Goal: Task Accomplishment & Management: Manage account settings

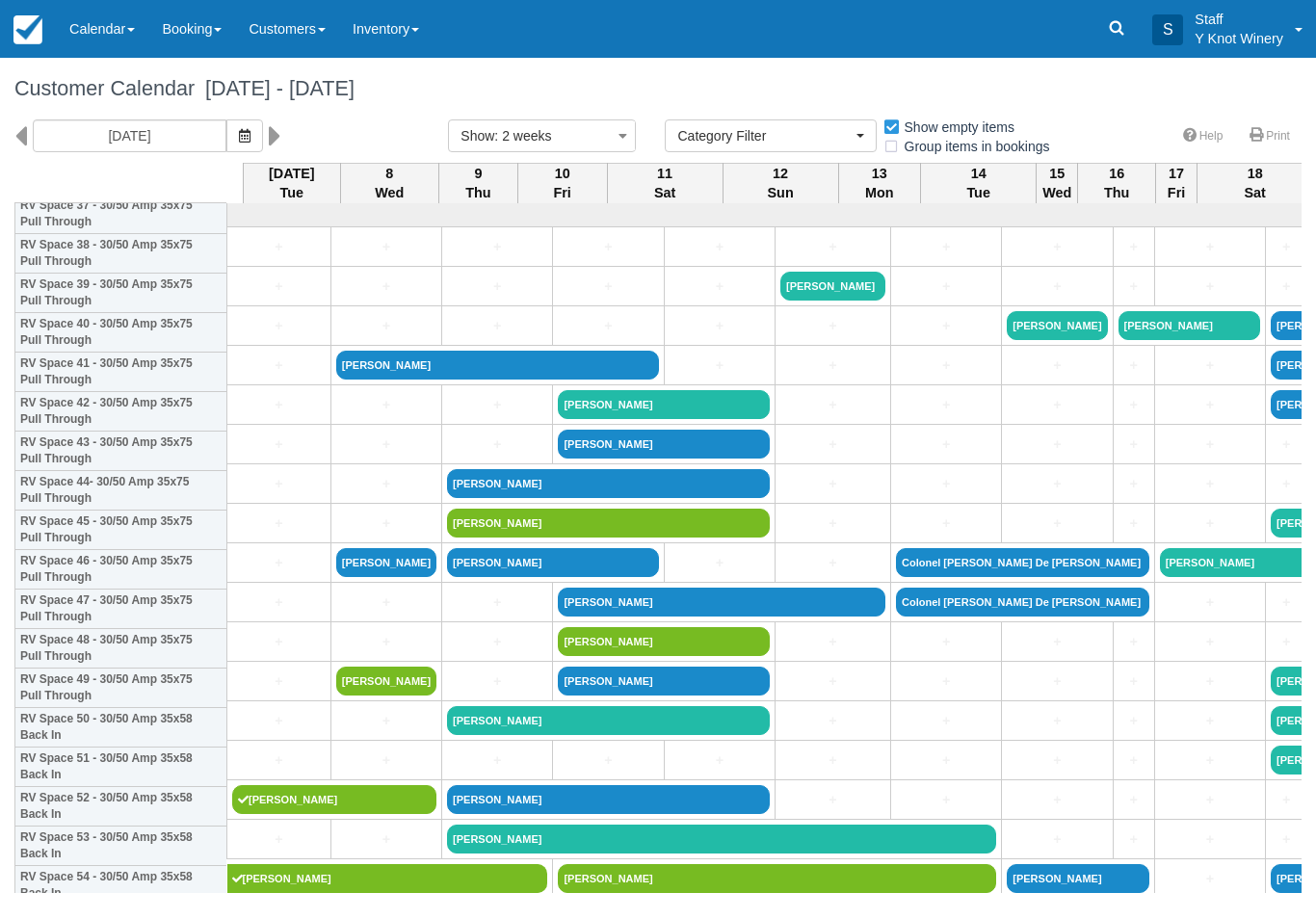
select select
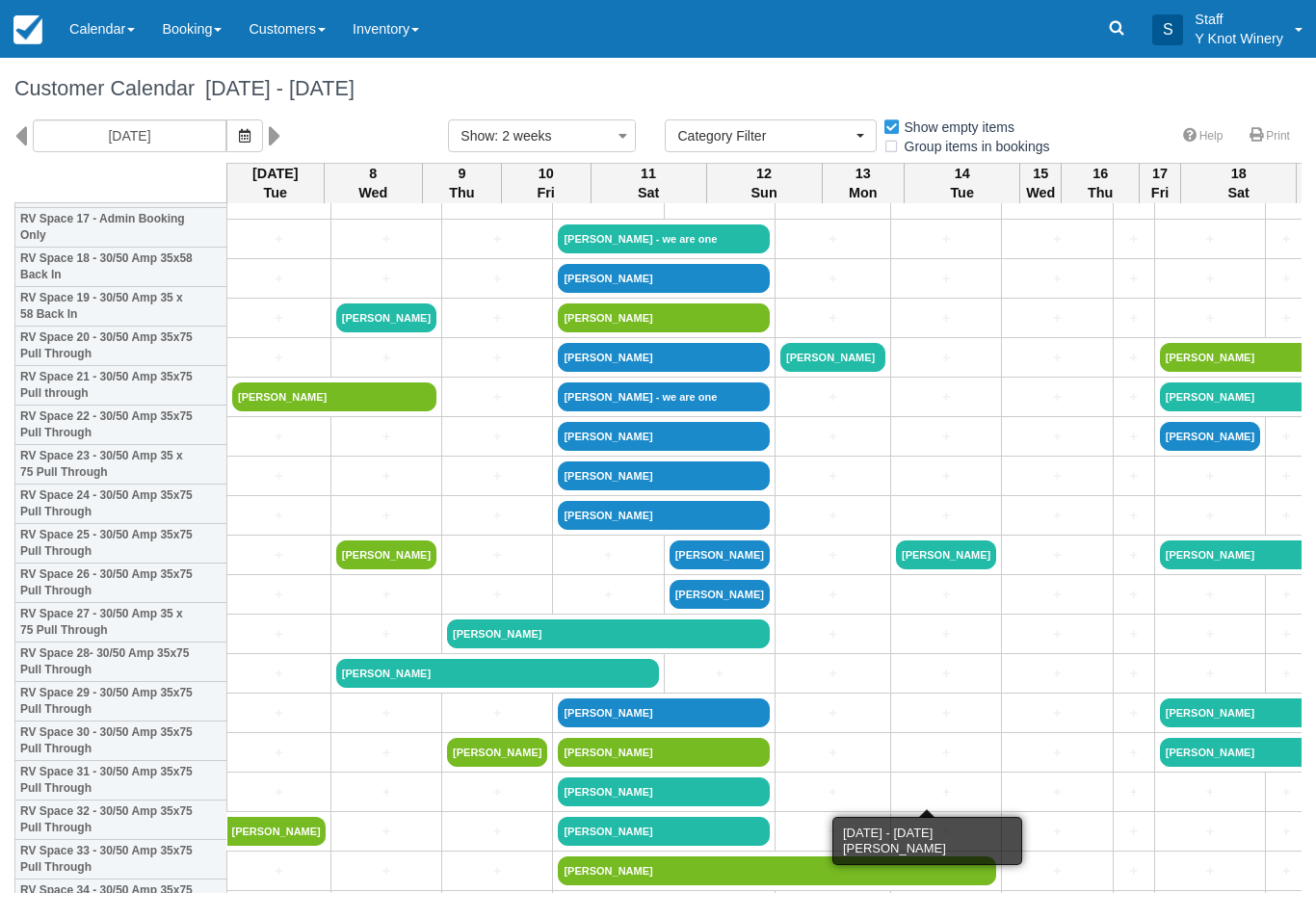
scroll to position [722, 0]
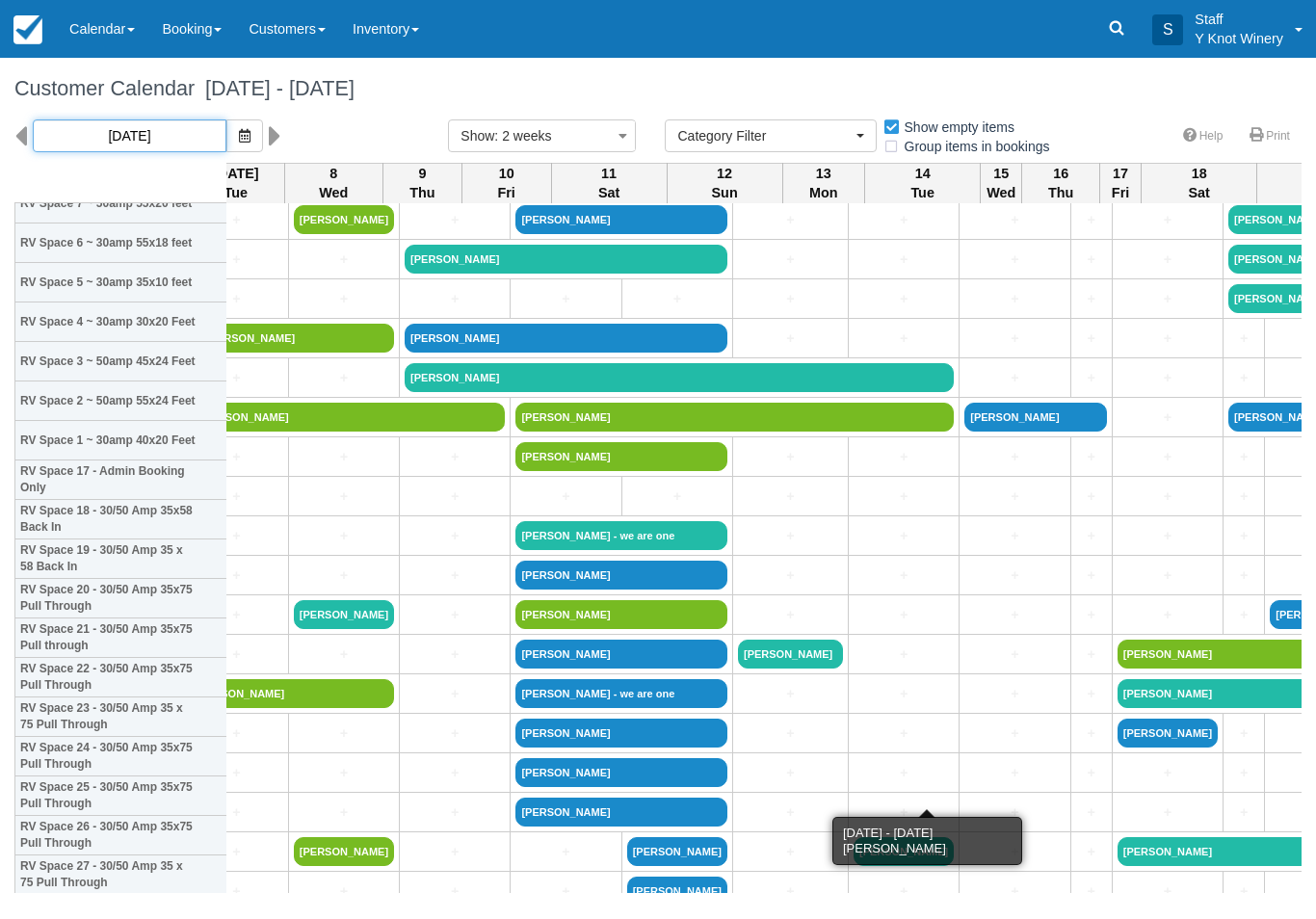
click at [170, 140] on input "10/07/25" at bounding box center [130, 136] width 194 height 33
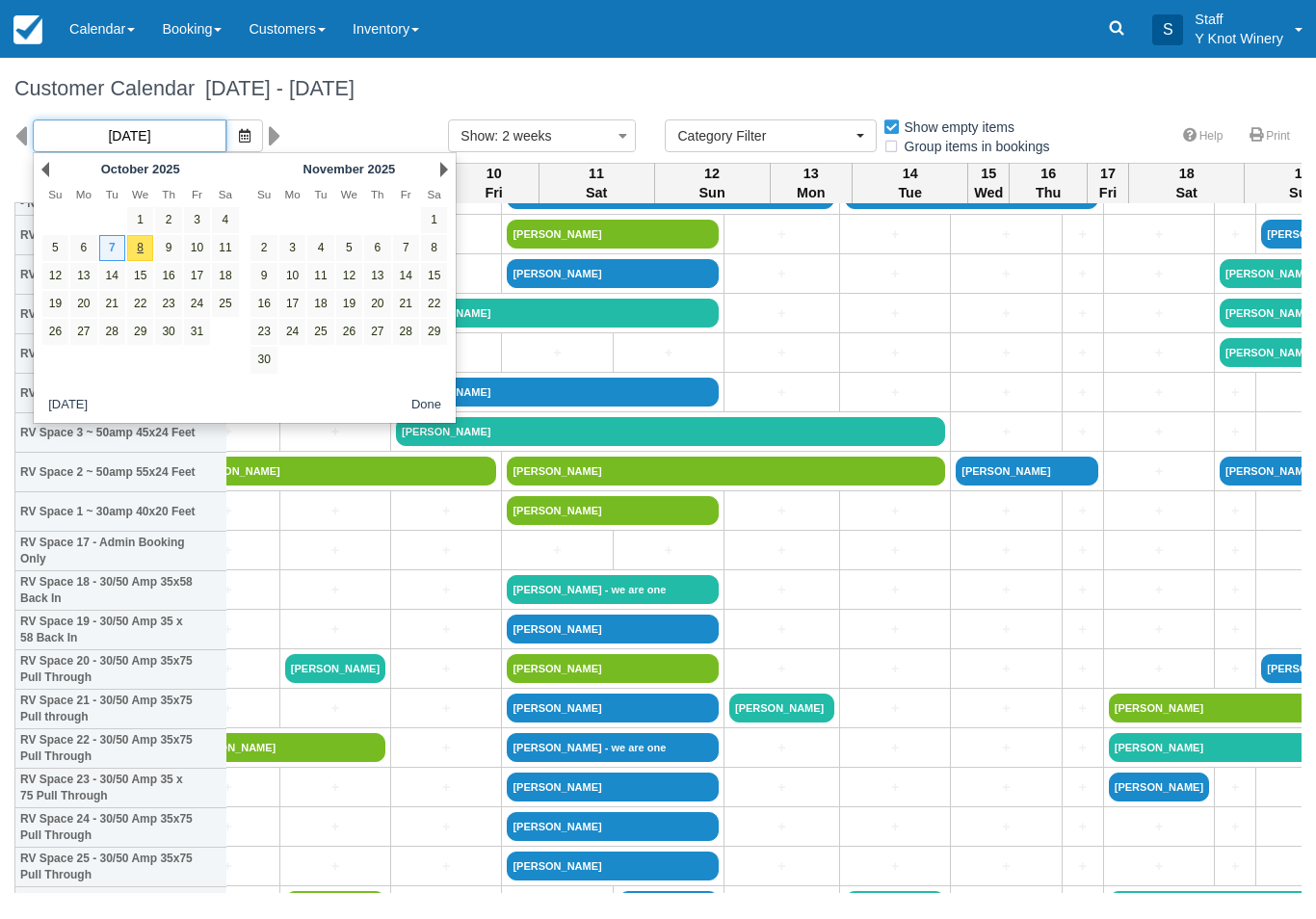
scroll to position [406, 52]
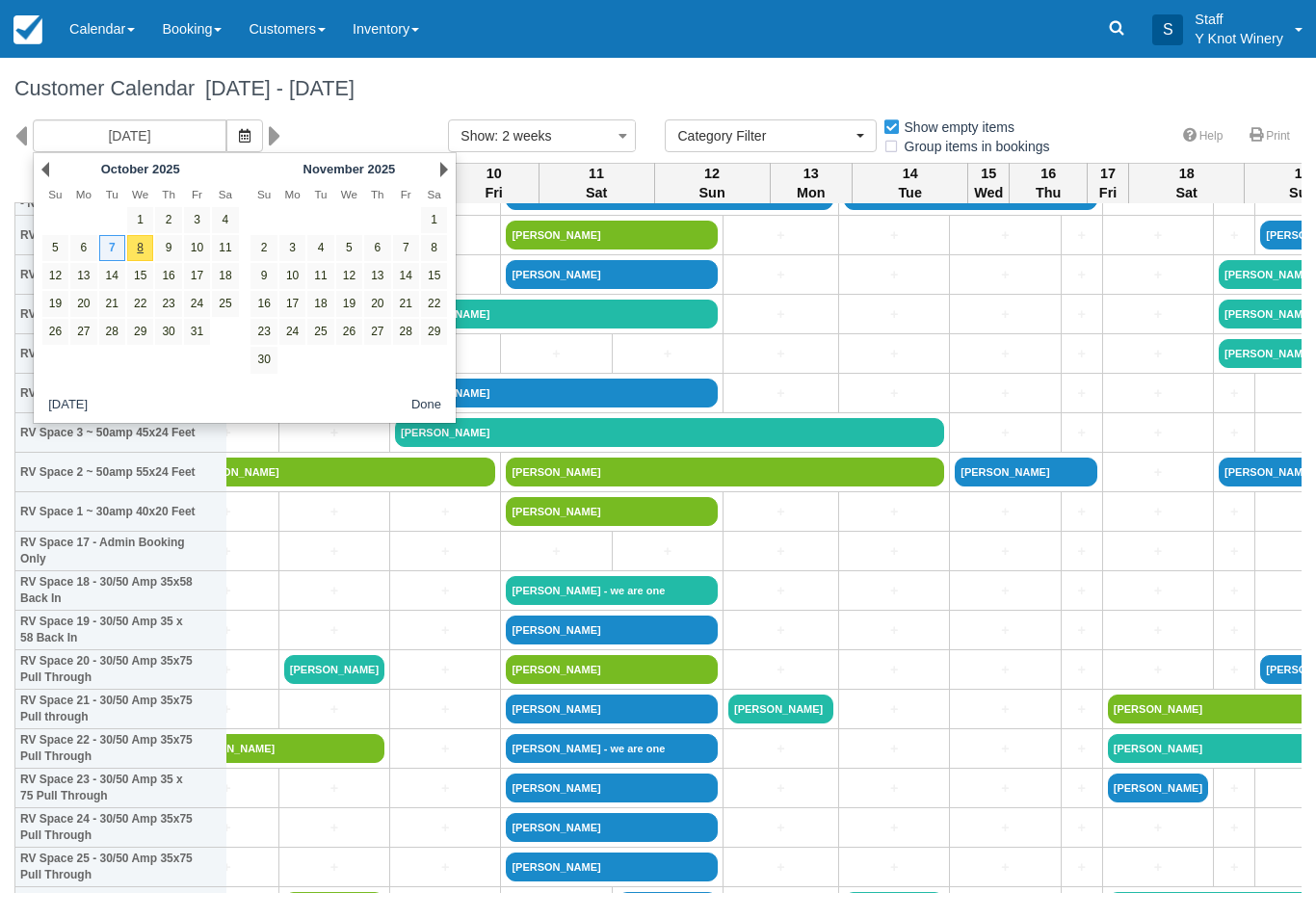
click at [198, 250] on link "10" at bounding box center [197, 248] width 26 height 26
type input "10/10/25"
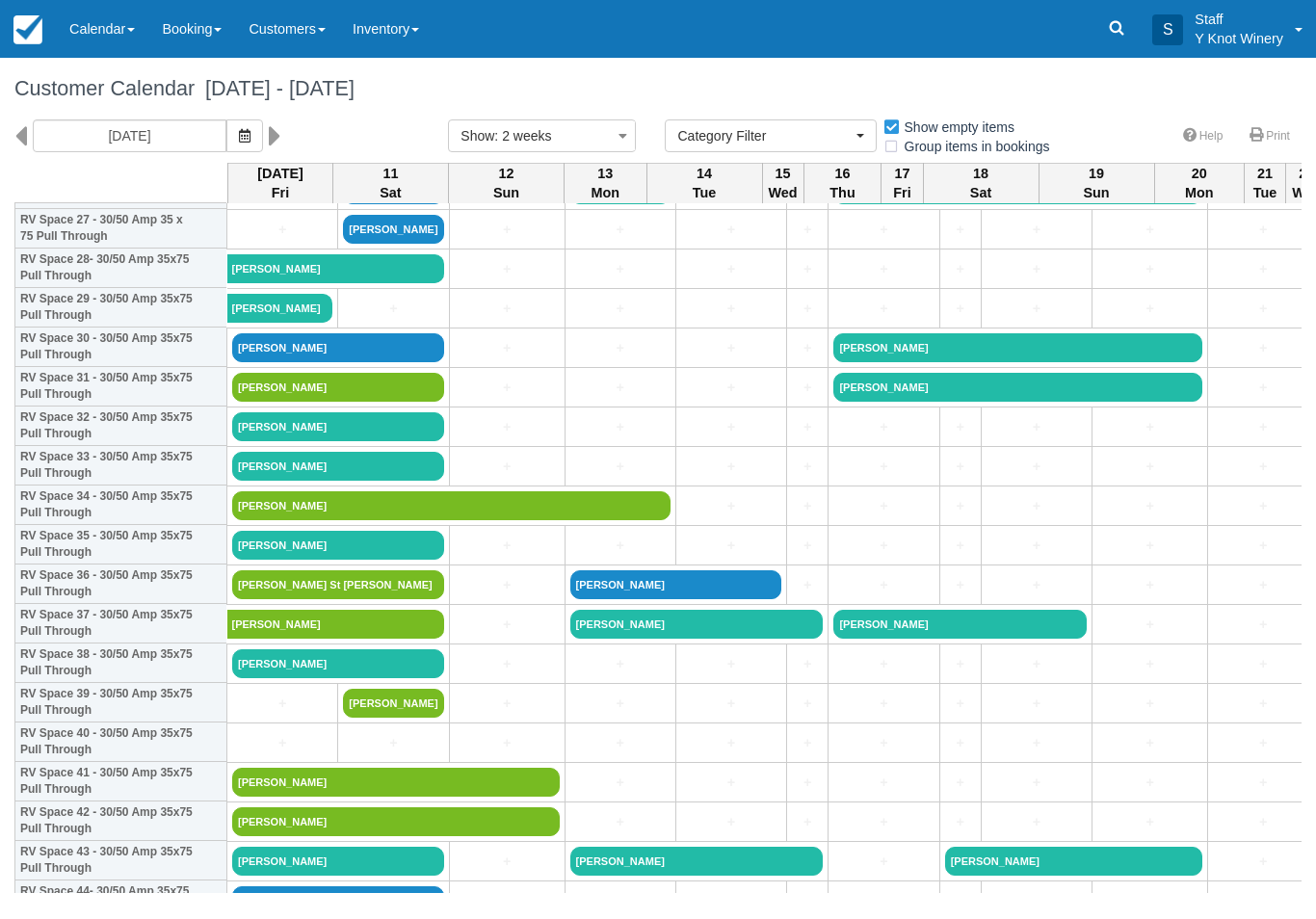
scroll to position [1126, 0]
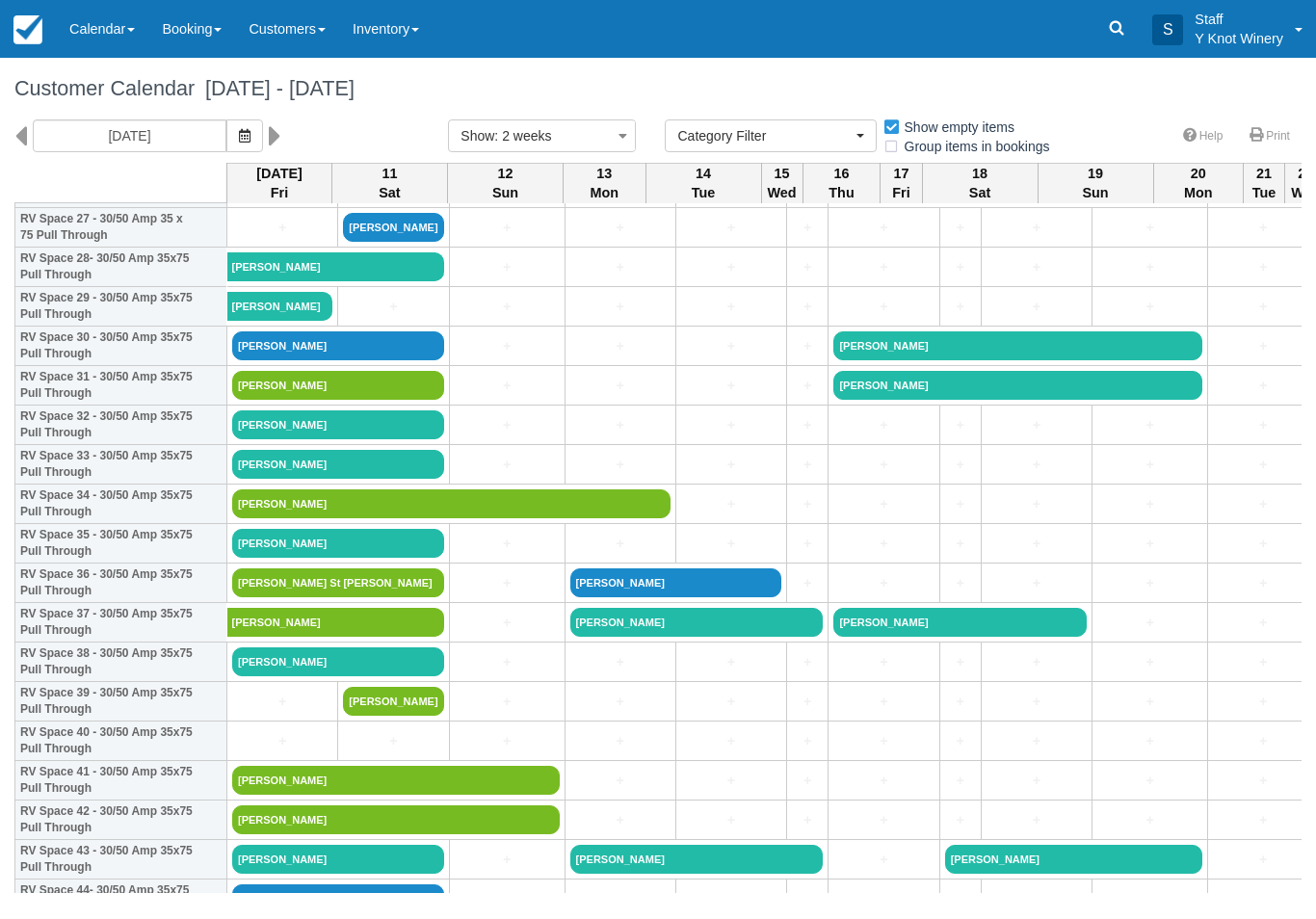
click at [361, 557] on link "Joanna Dixon" at bounding box center [338, 544] width 212 height 29
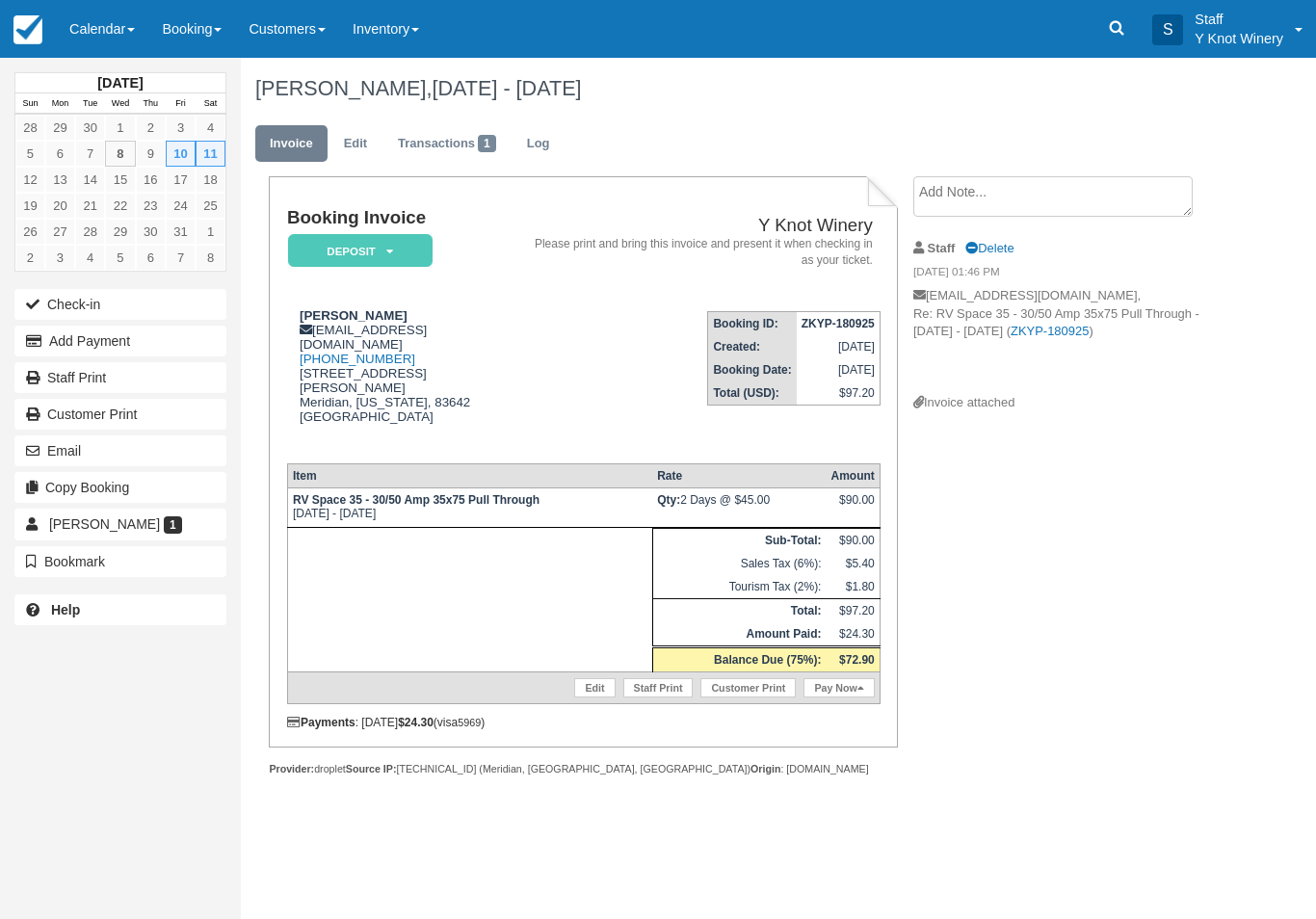
click at [117, 43] on link "Calendar" at bounding box center [101, 28] width 93 height 57
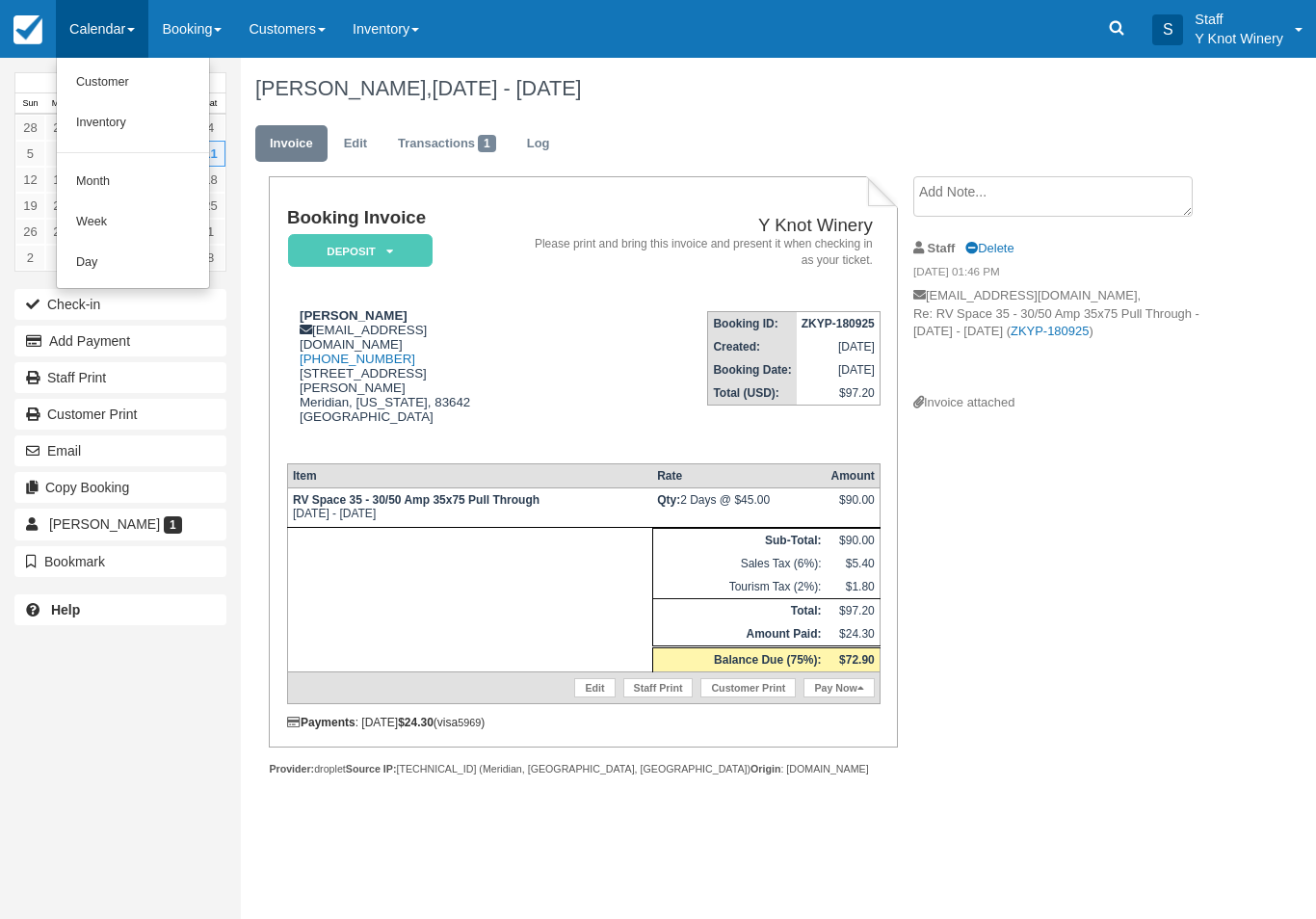
click at [127, 76] on link "Customer" at bounding box center [132, 83] width 152 height 41
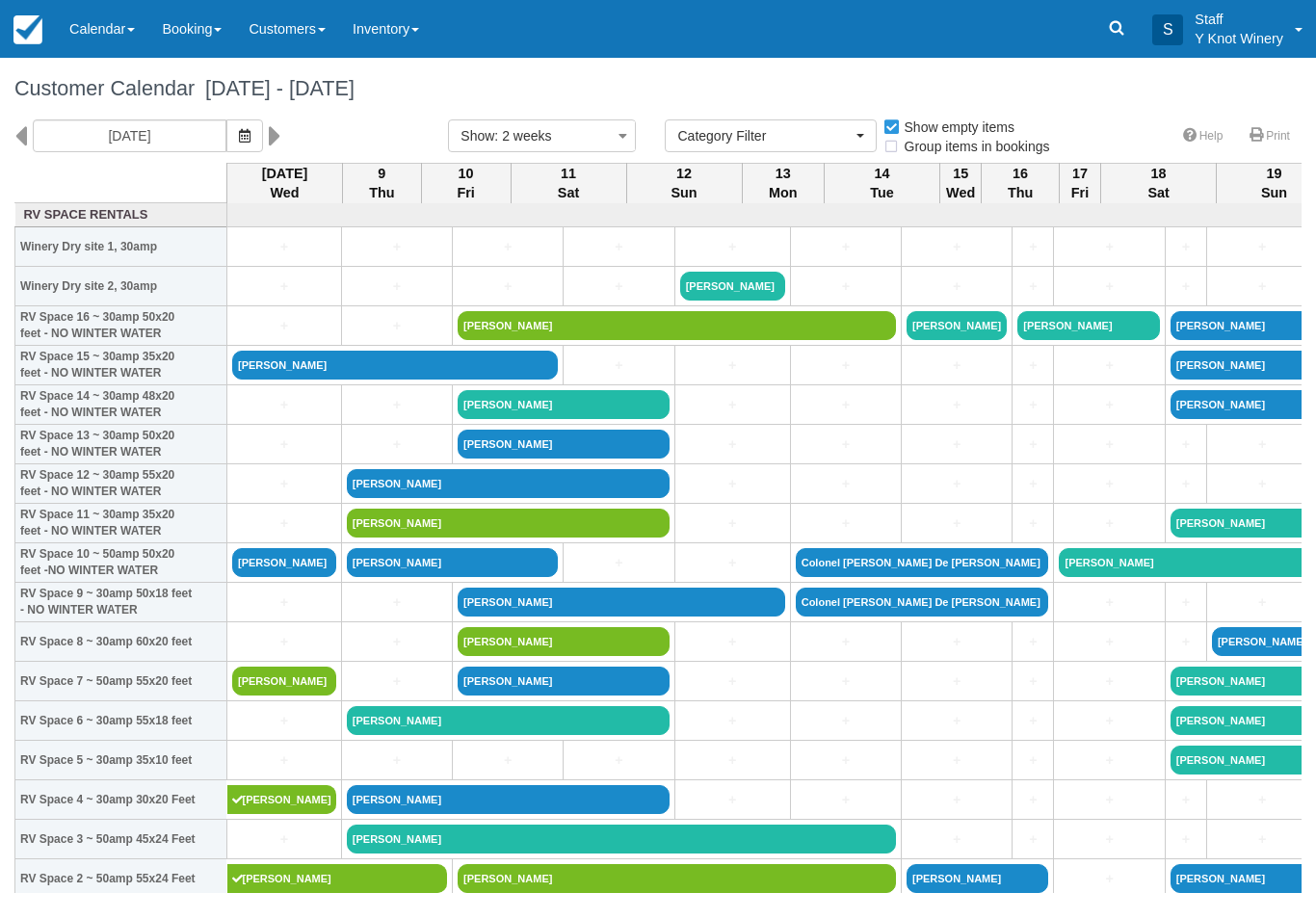
select select
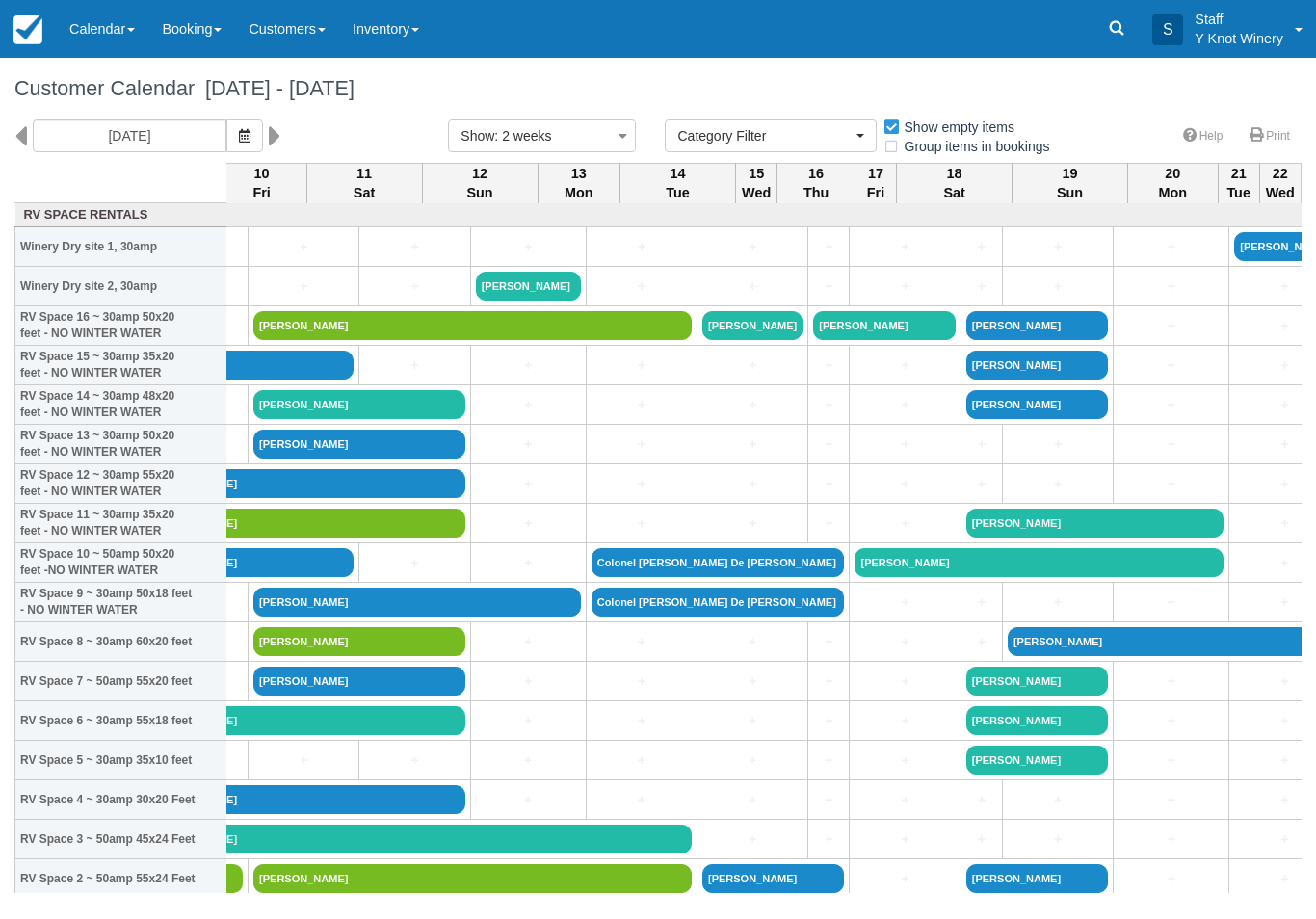
scroll to position [0, 205]
click at [269, 134] on link at bounding box center [280, 136] width 22 height 33
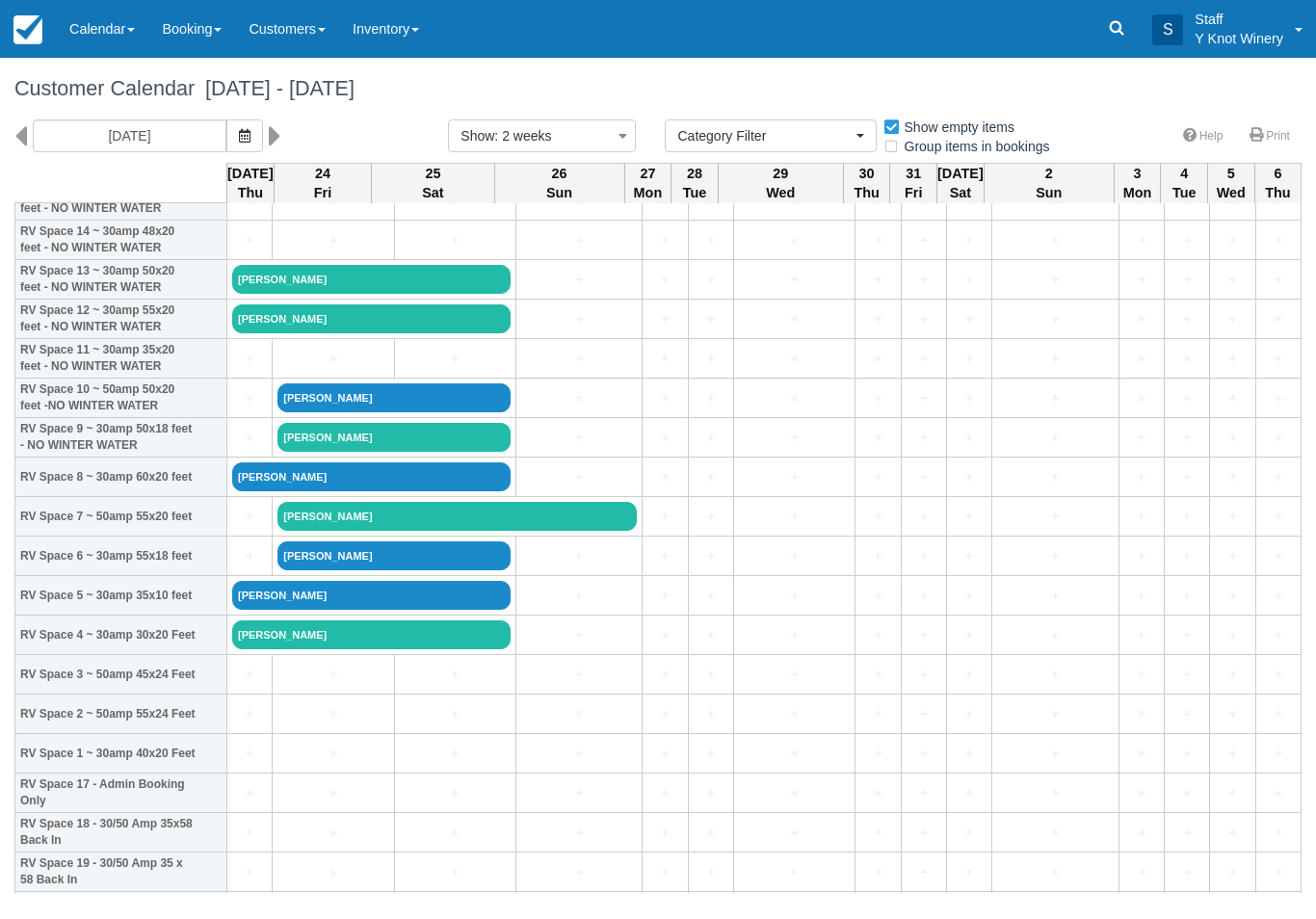
scroll to position [164, 0]
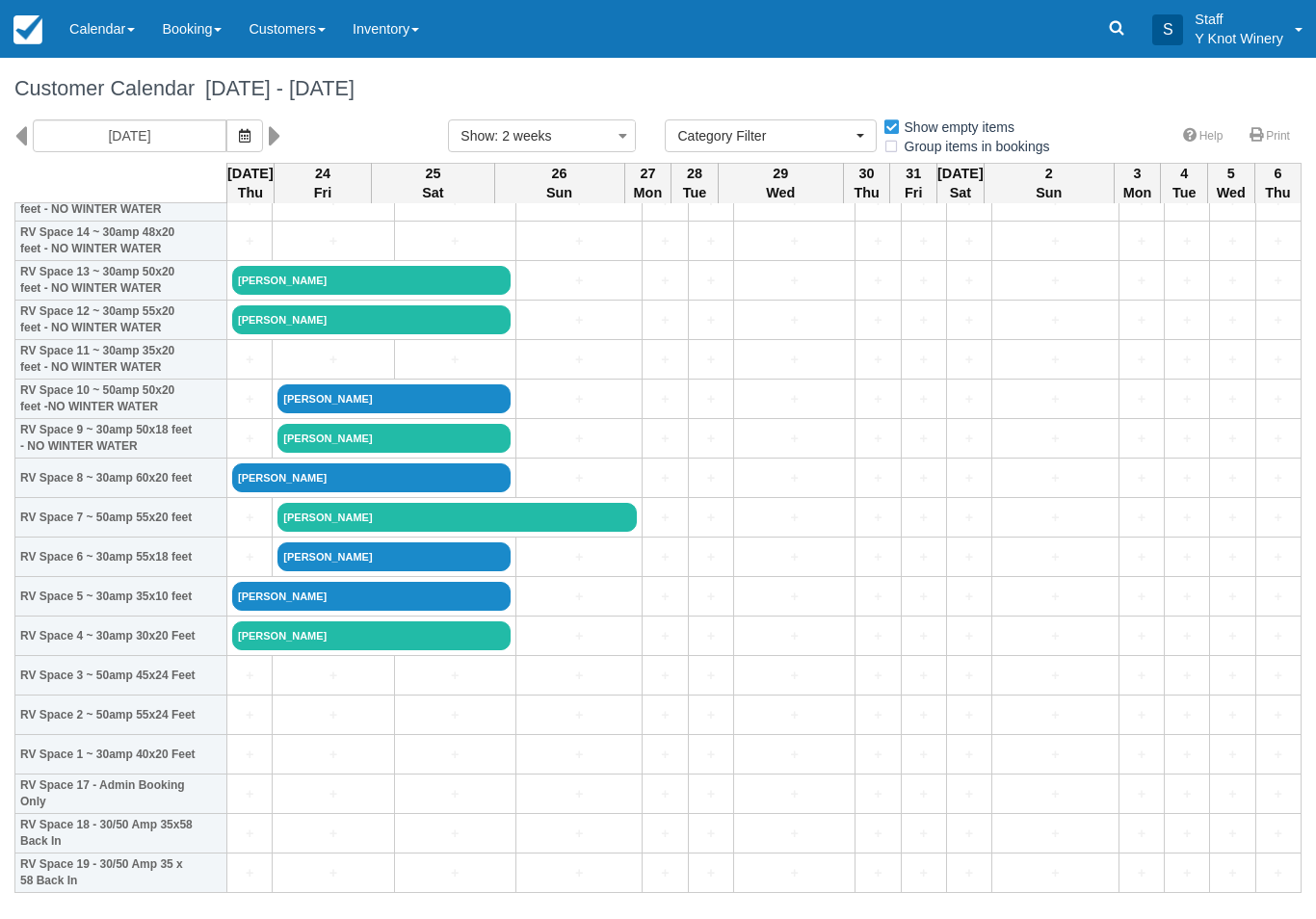
click at [9, 128] on div "10/23/25" at bounding box center [216, 136] width 433 height 33
click at [26, 128] on icon at bounding box center [20, 136] width 13 height 33
type input "10/09/25"
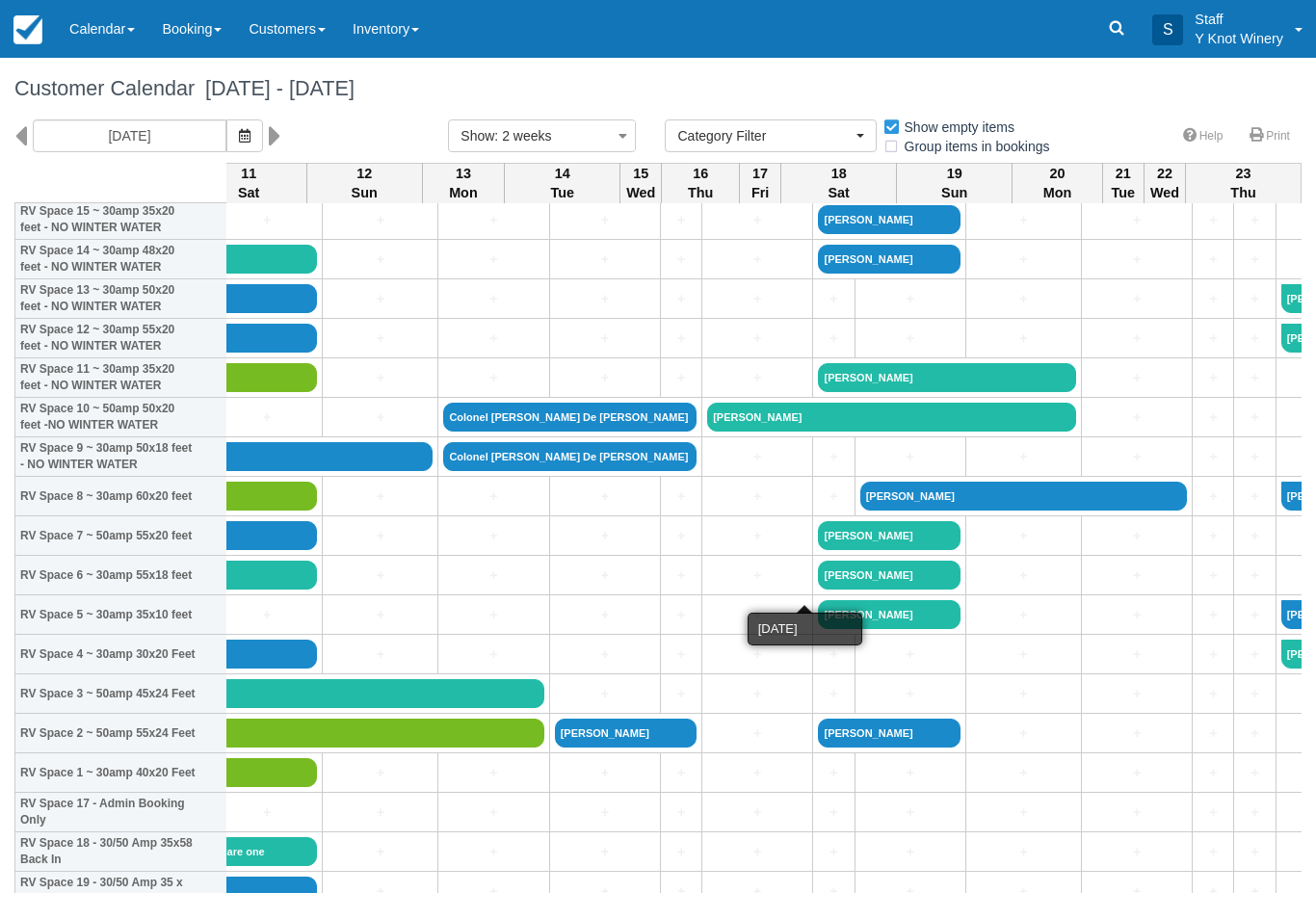
scroll to position [147, 241]
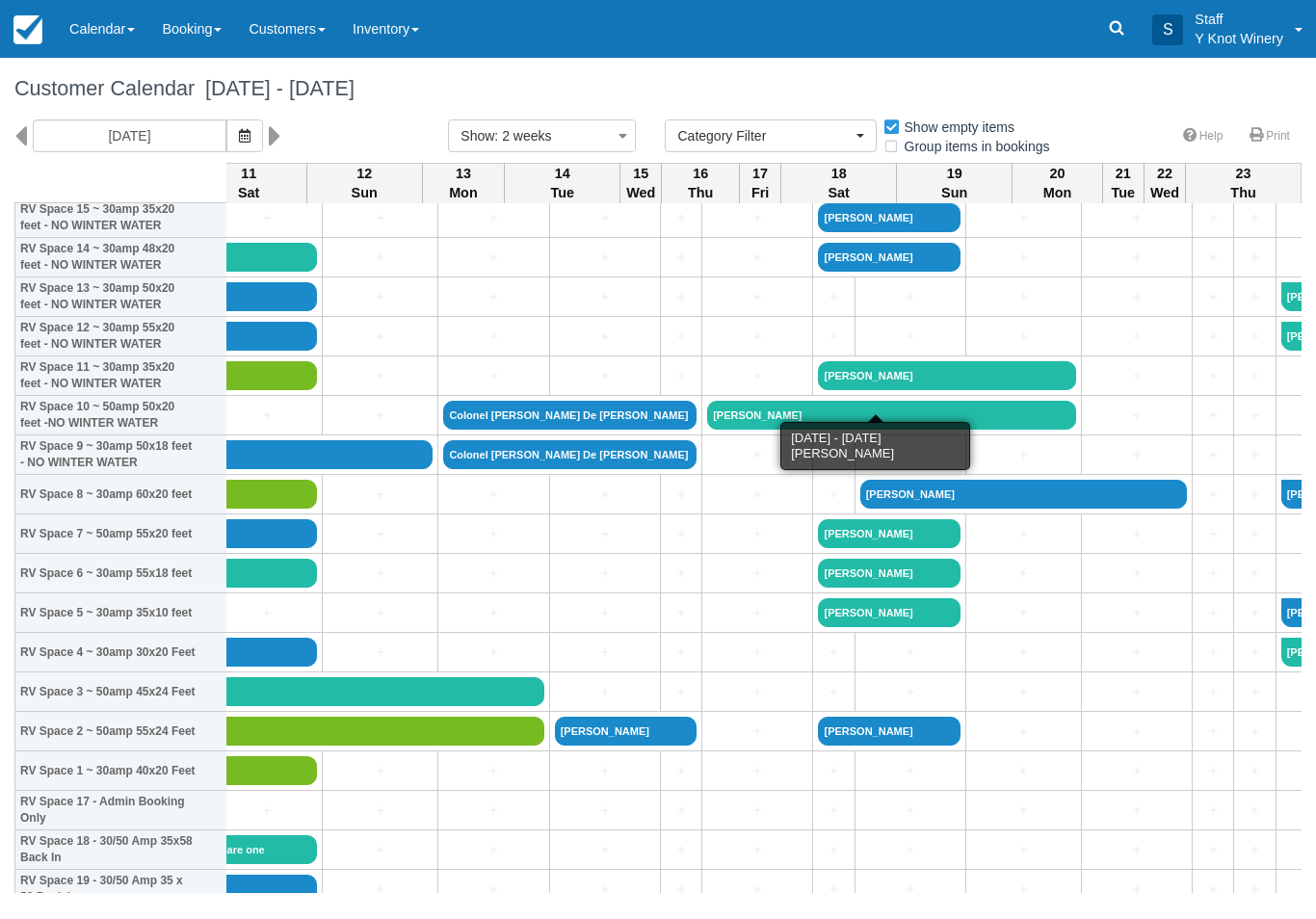
click at [817, 390] on link "[PERSON_NAME]" at bounding box center [946, 376] width 257 height 29
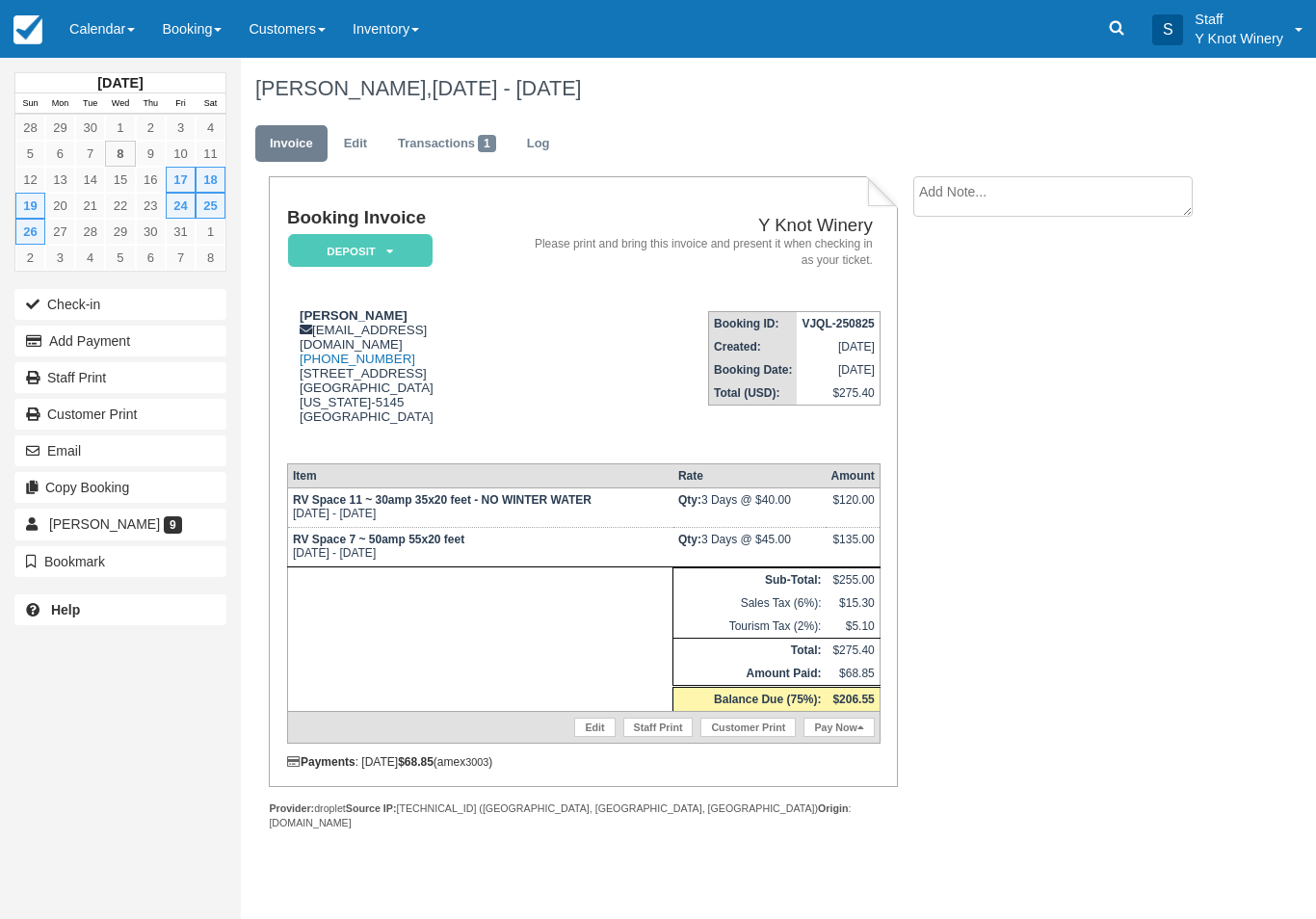
click at [356, 146] on link "Edit" at bounding box center [355, 144] width 52 height 38
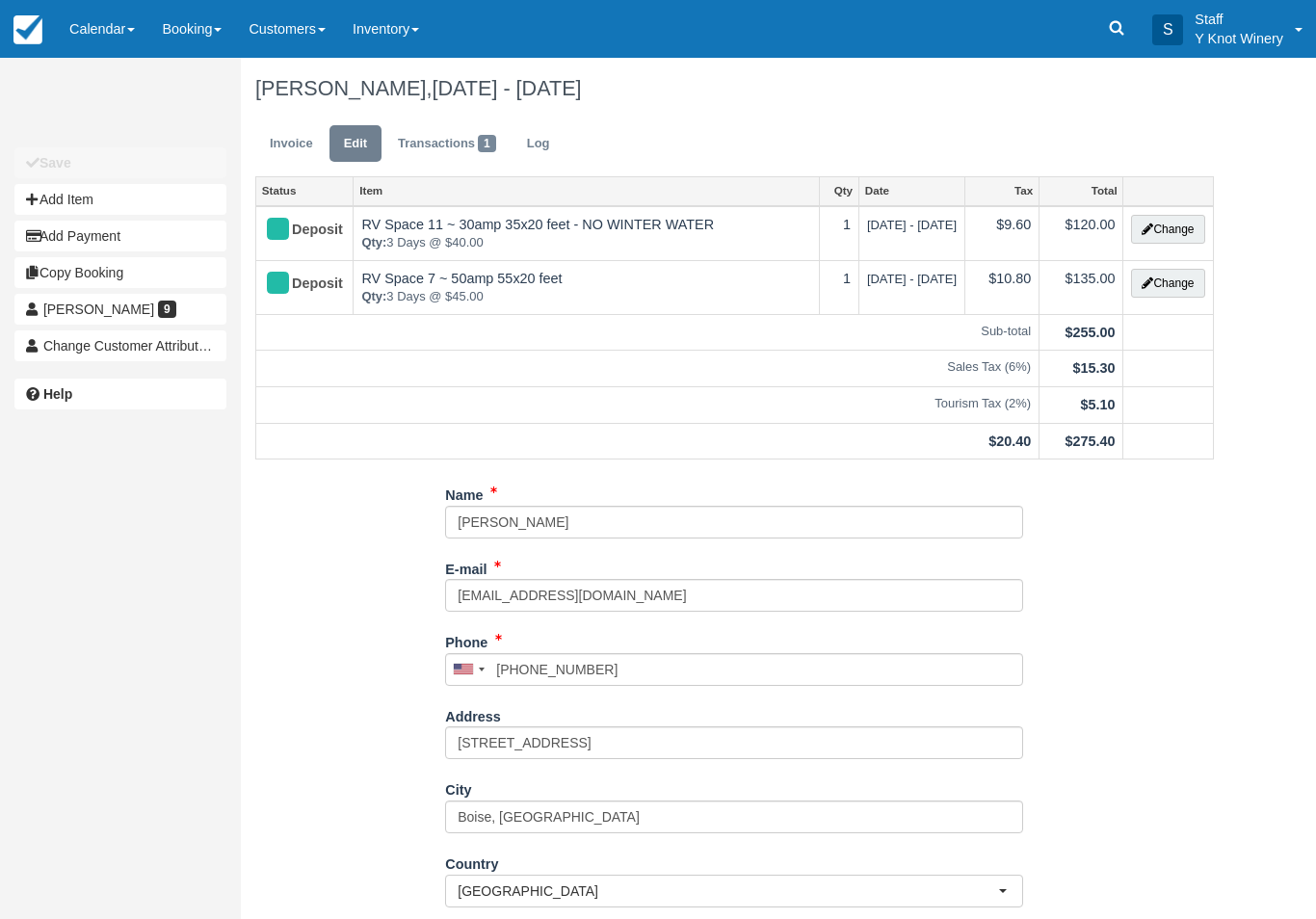
click at [1179, 228] on button "Change" at bounding box center [1167, 229] width 73 height 29
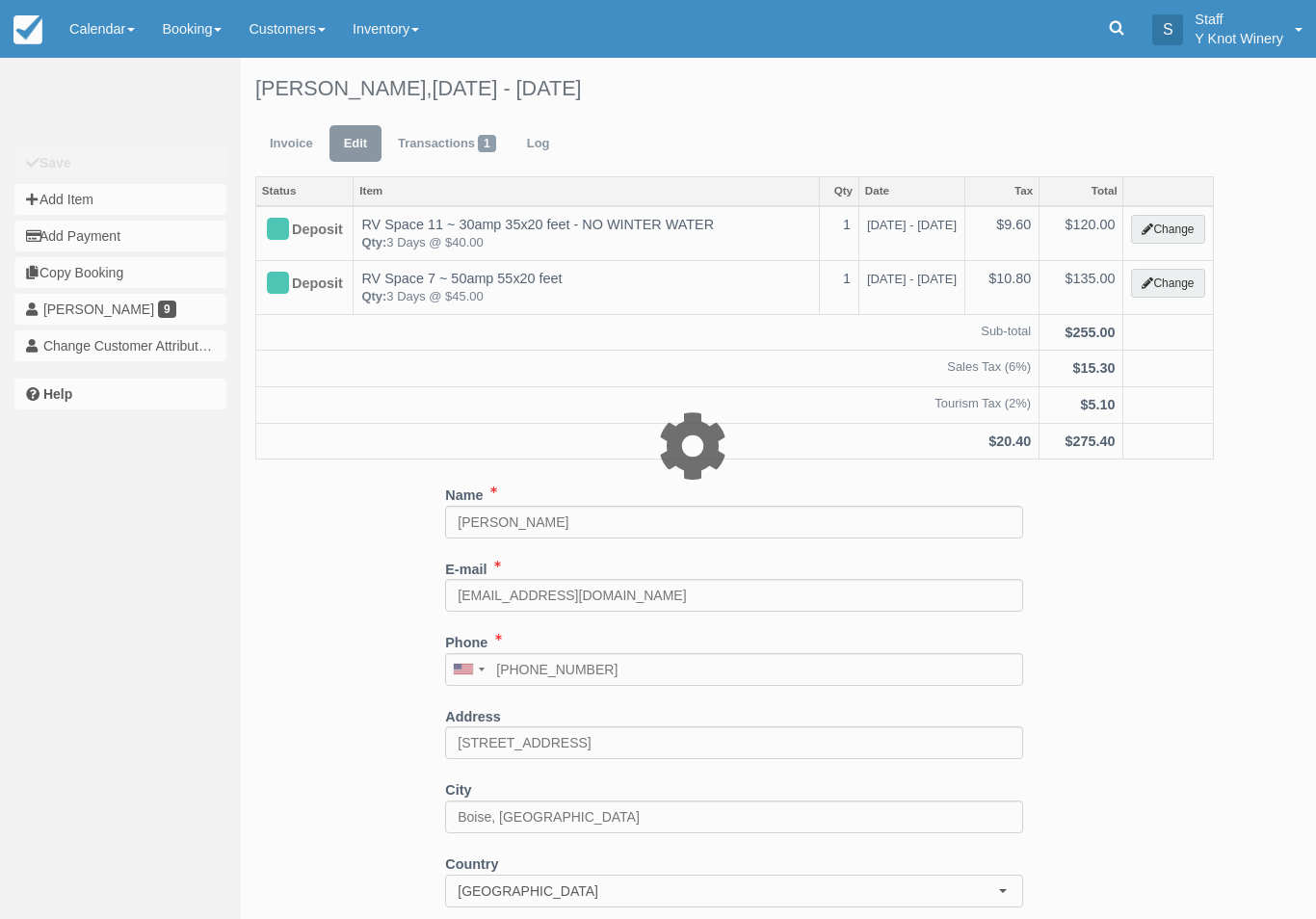
type input "120.00"
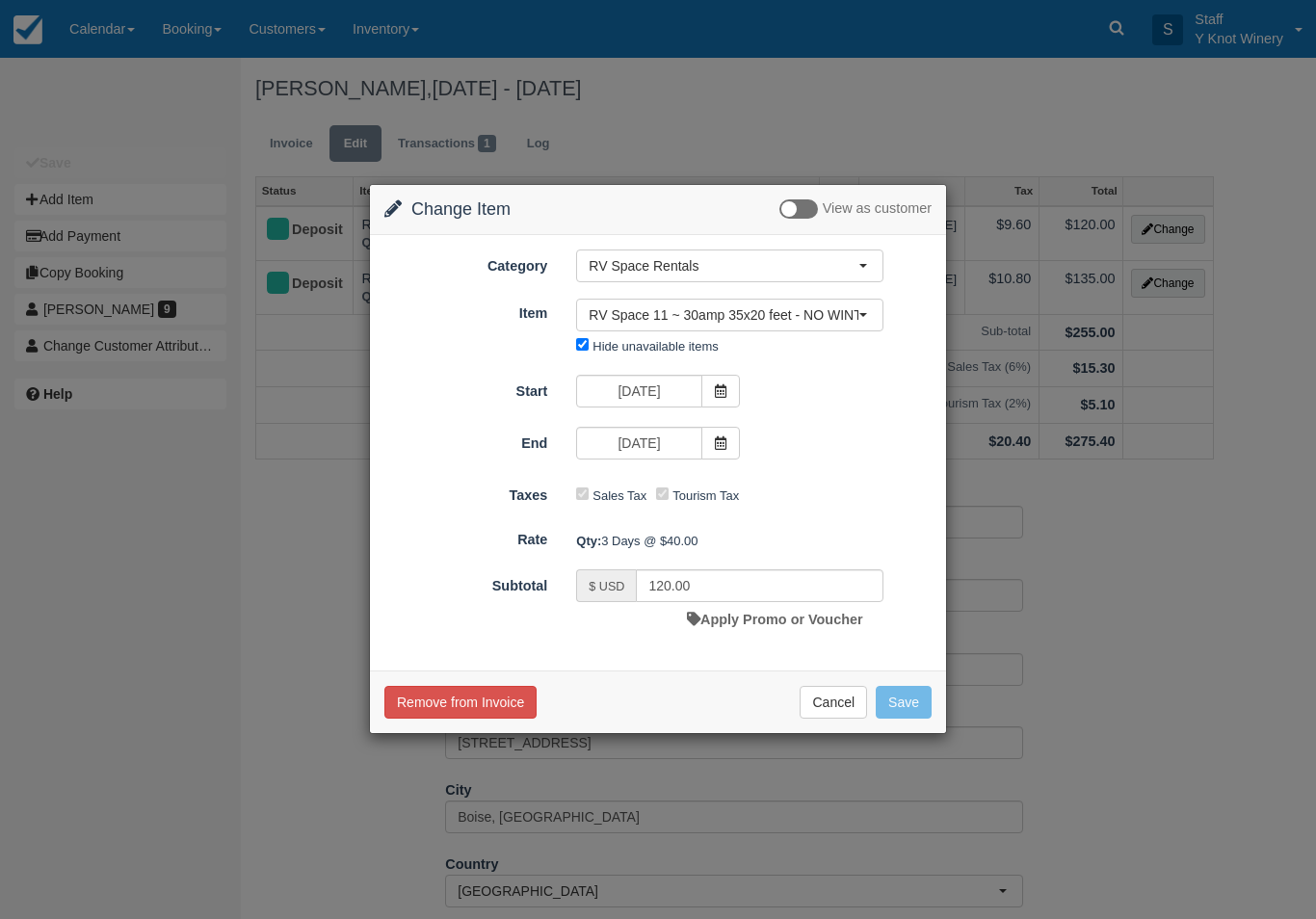
click at [715, 389] on icon at bounding box center [721, 391] width 14 height 14
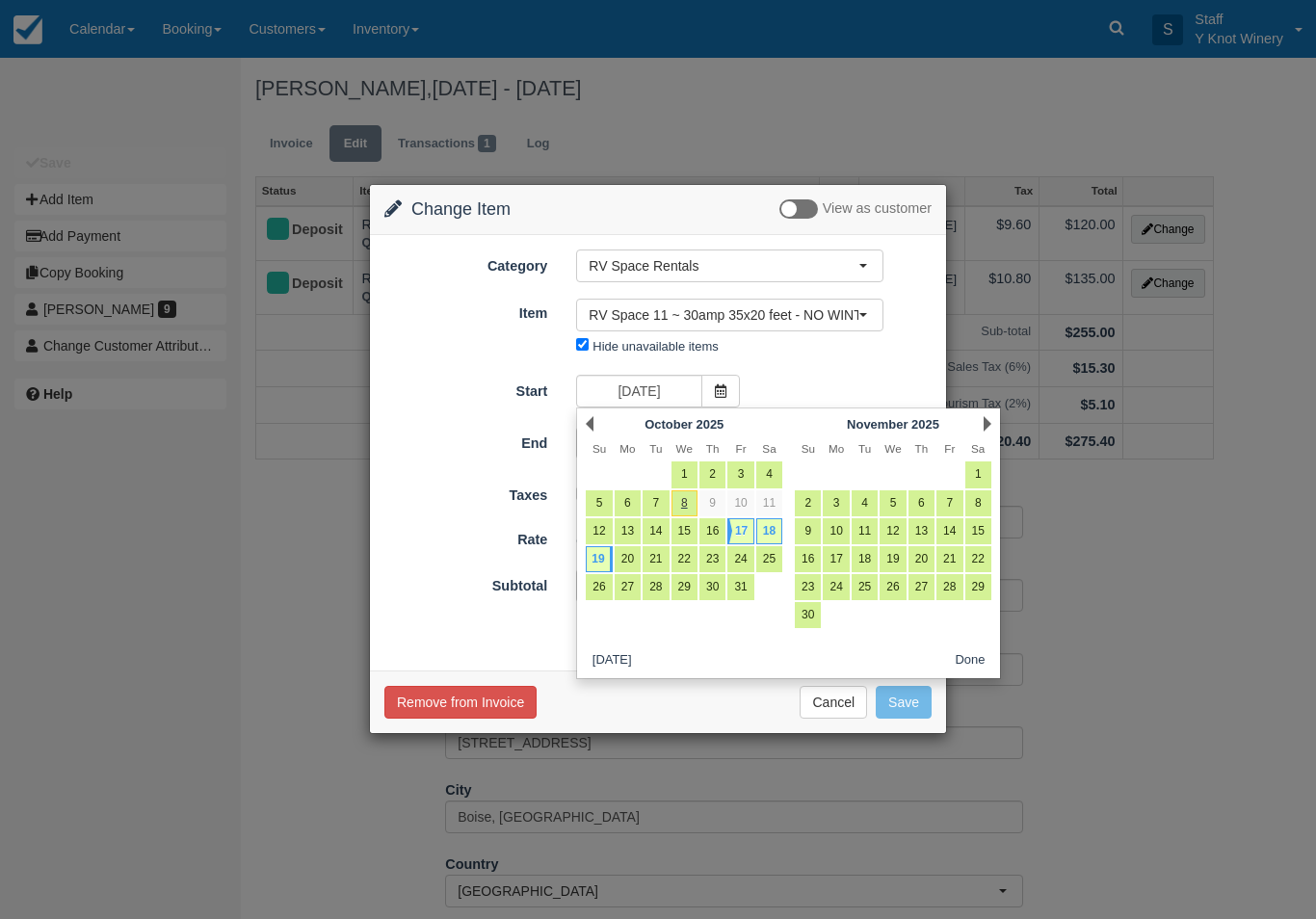
click at [738, 535] on link "17" at bounding box center [739, 531] width 26 height 26
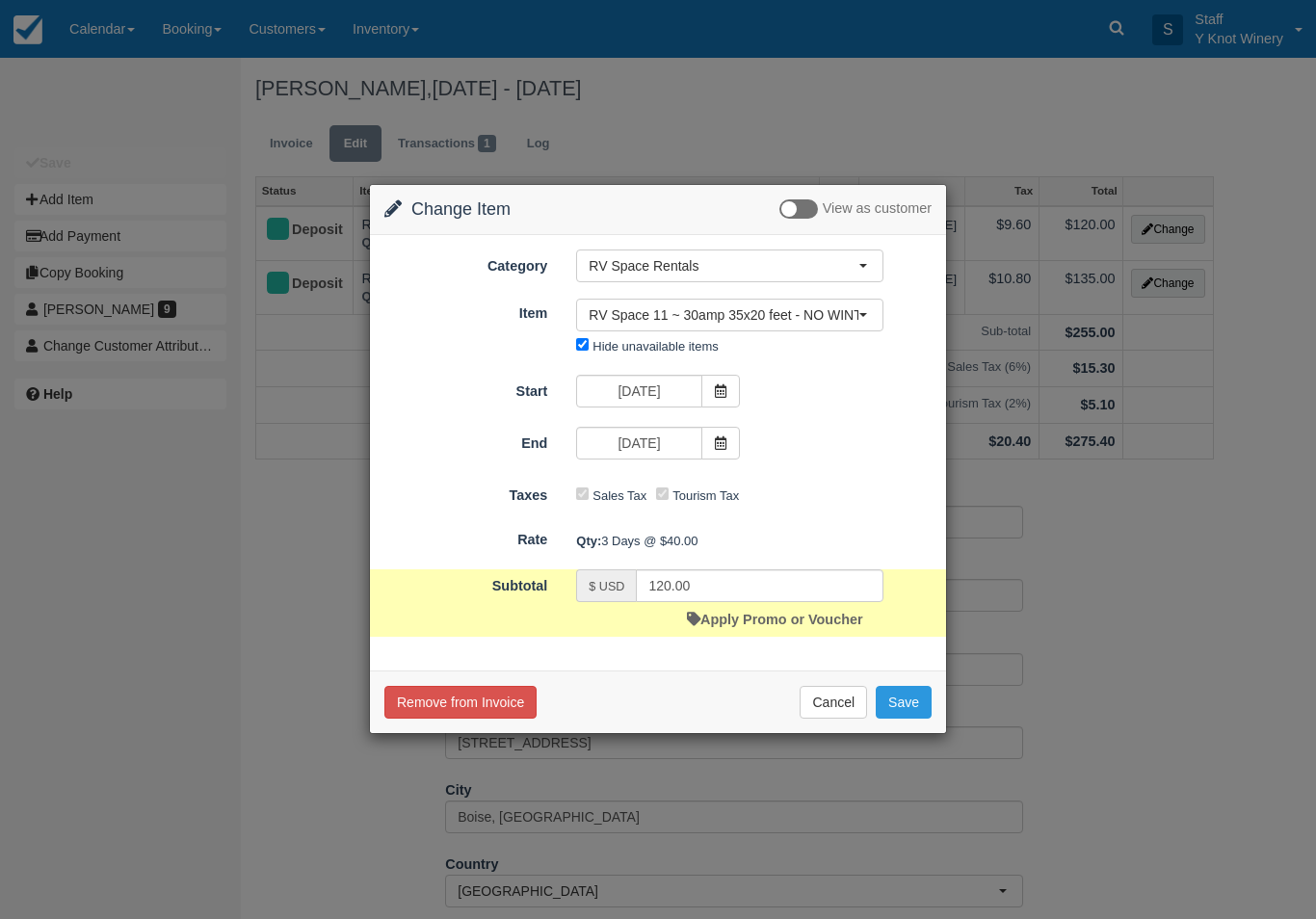
click at [715, 439] on icon at bounding box center [721, 443] width 14 height 14
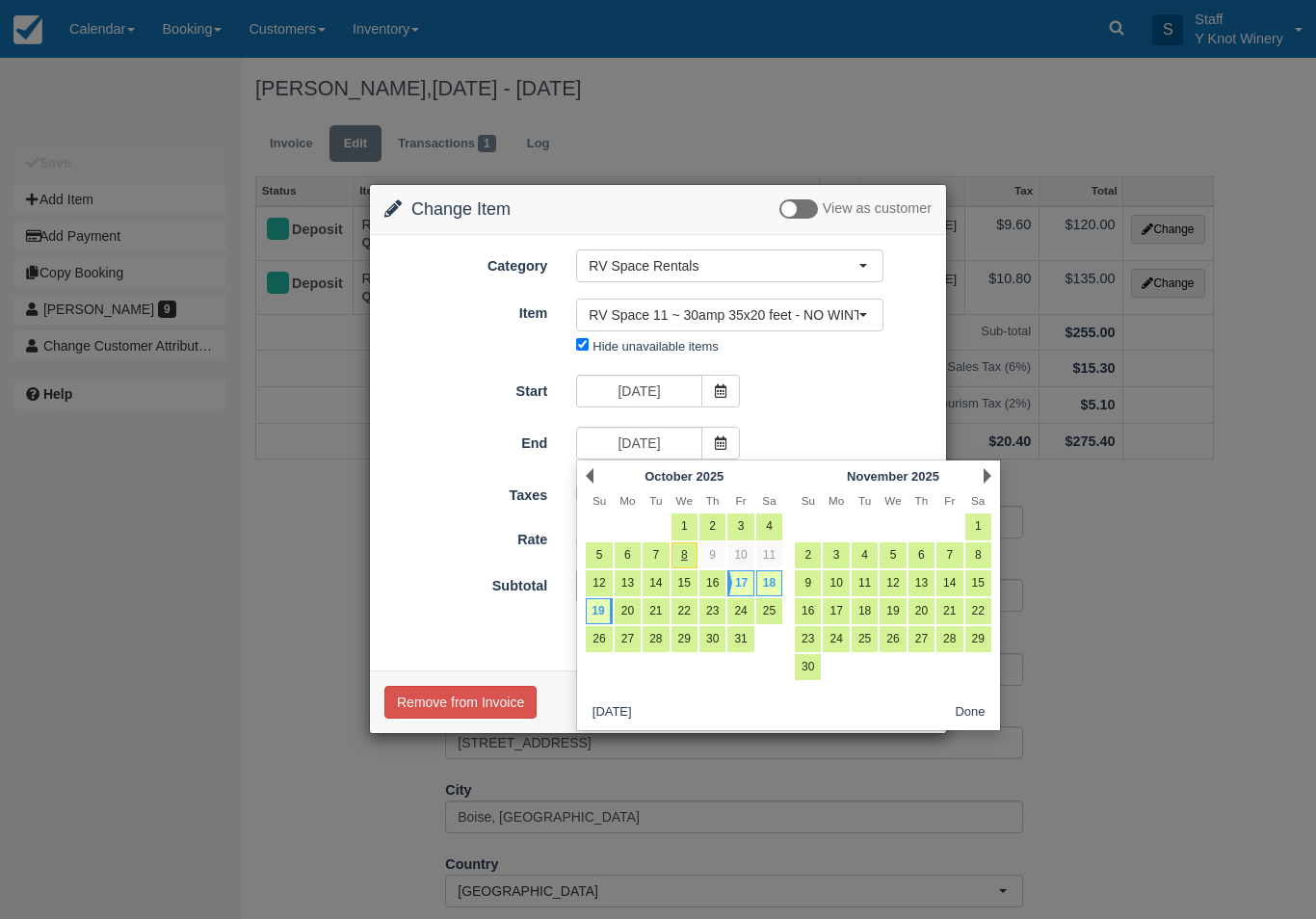
click at [769, 577] on link "18" at bounding box center [769, 583] width 26 height 26
type input "10/18/25"
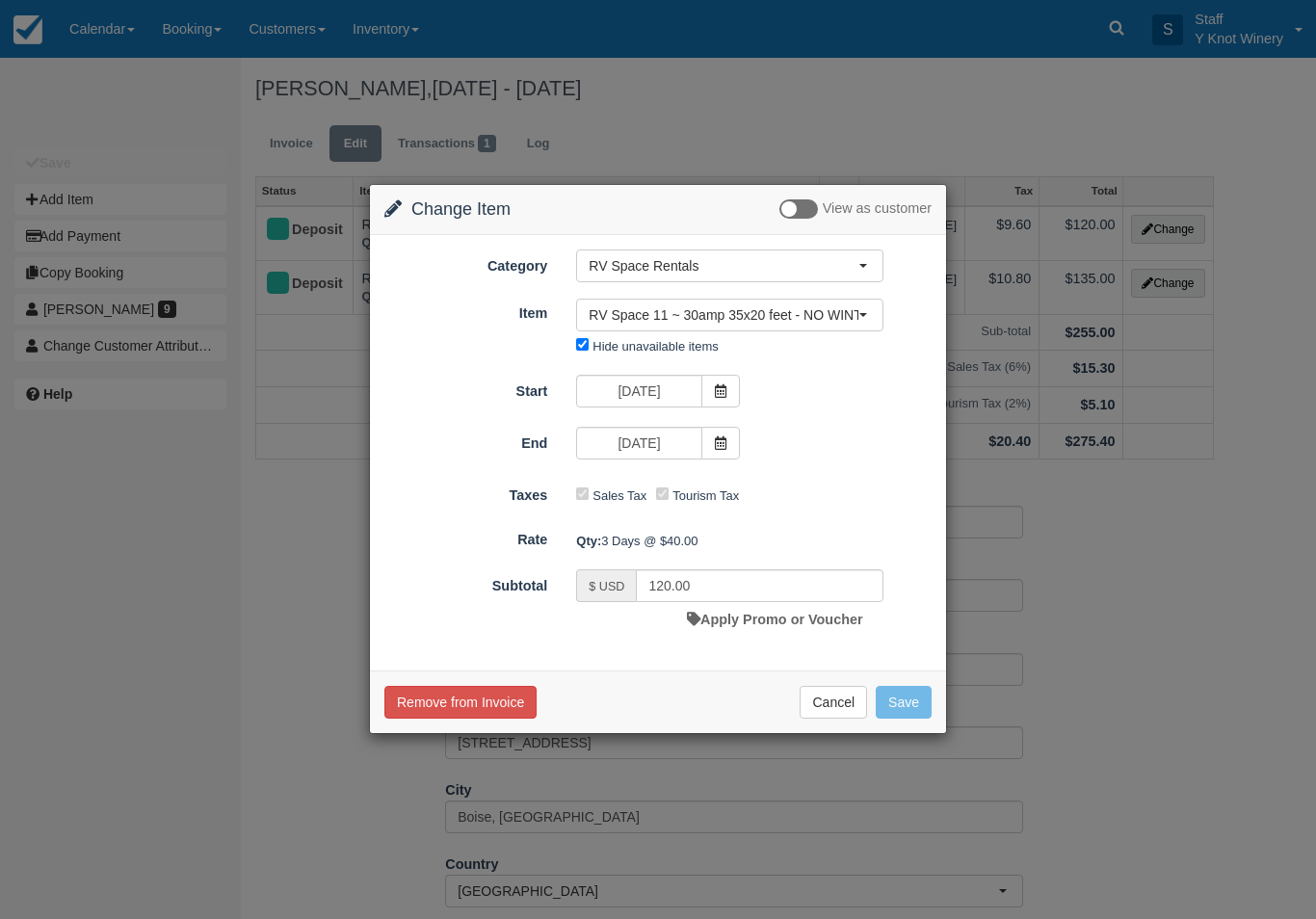
type input "80.00"
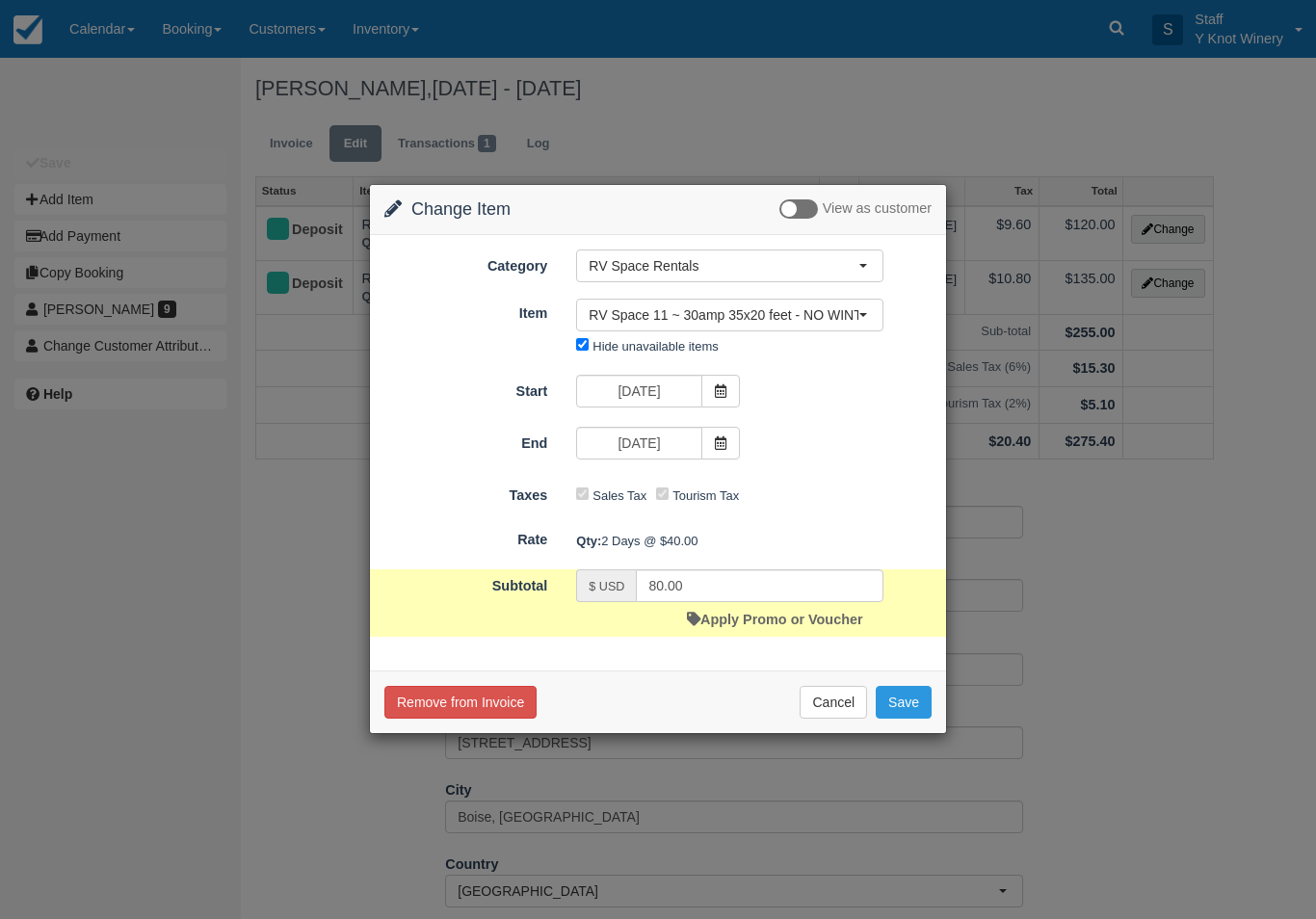
click at [911, 697] on button "Save" at bounding box center [903, 703] width 56 height 33
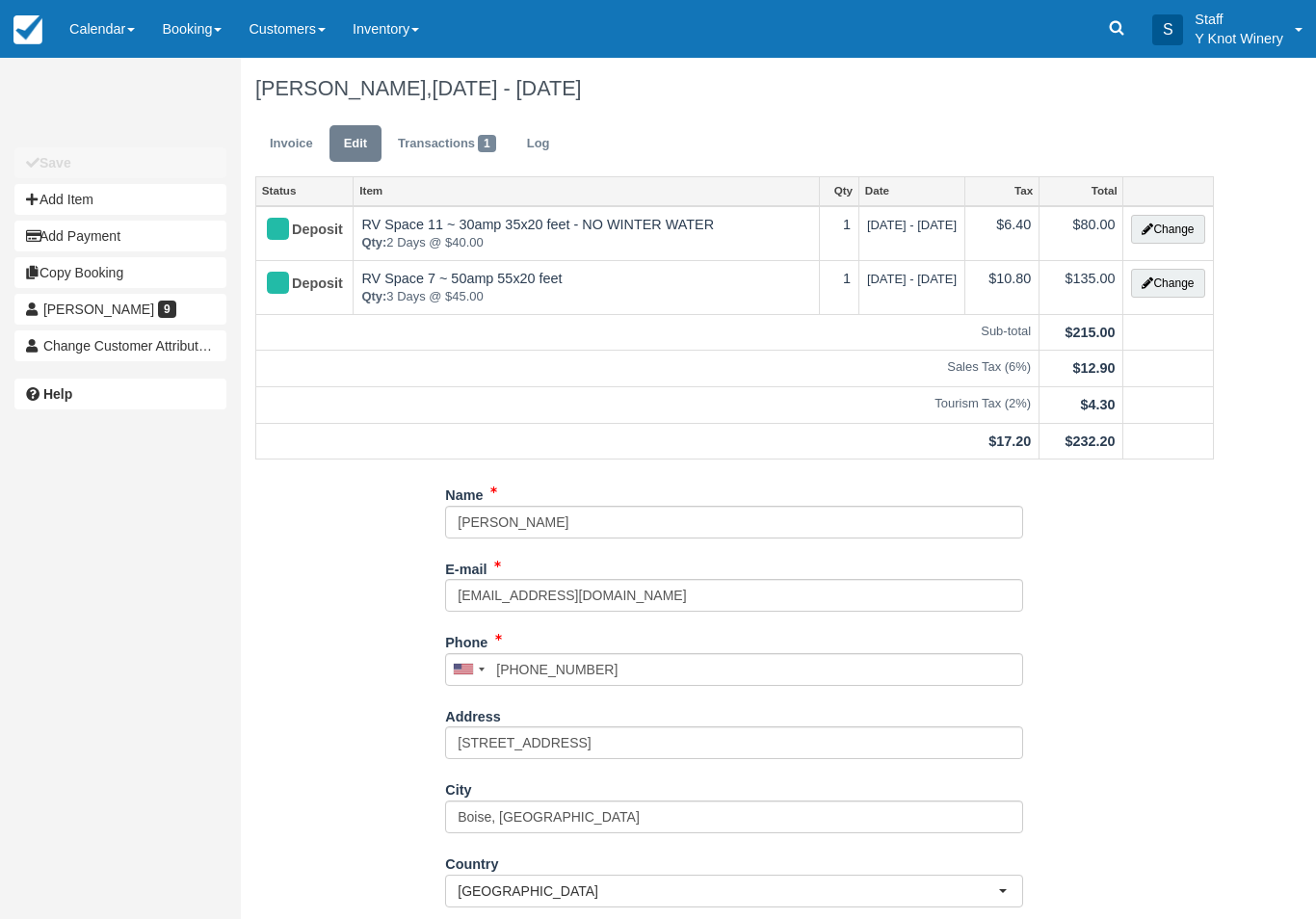
click at [883, 287] on td "[DATE] - [DATE]" at bounding box center [911, 287] width 106 height 54
click at [1180, 284] on button "Change" at bounding box center [1167, 284] width 73 height 29
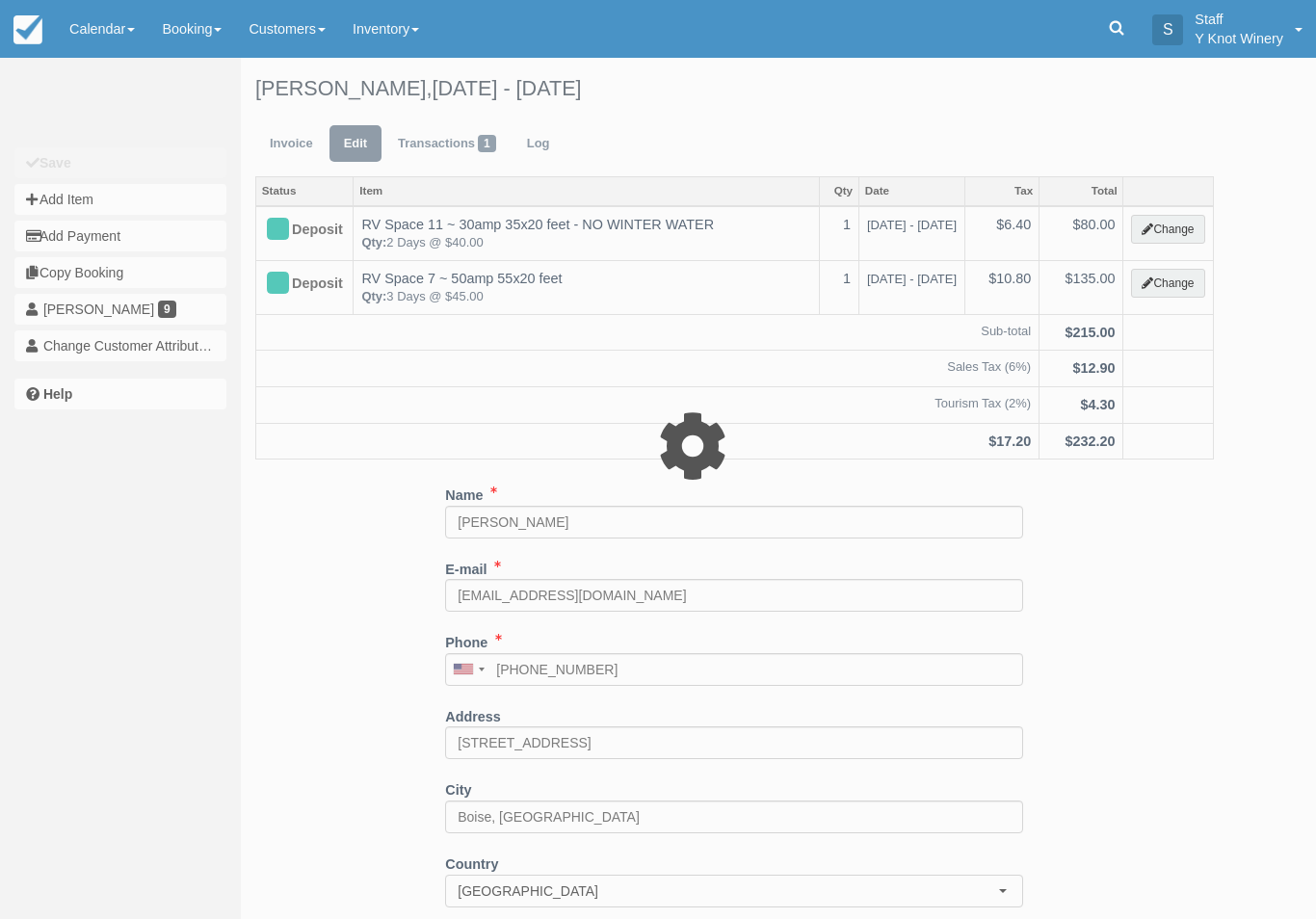
type input "135.00"
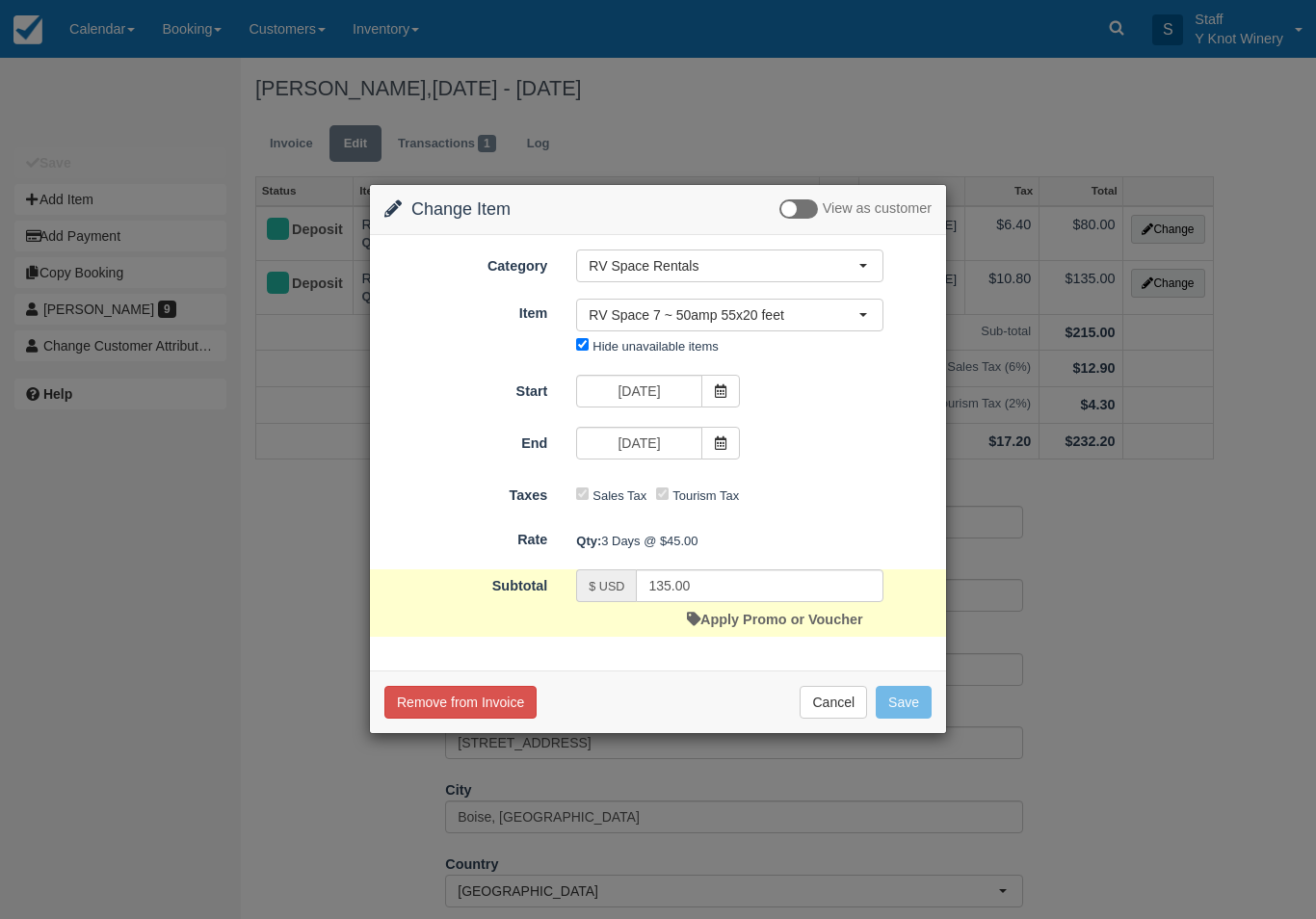
click at [714, 450] on icon at bounding box center [721, 443] width 14 height 14
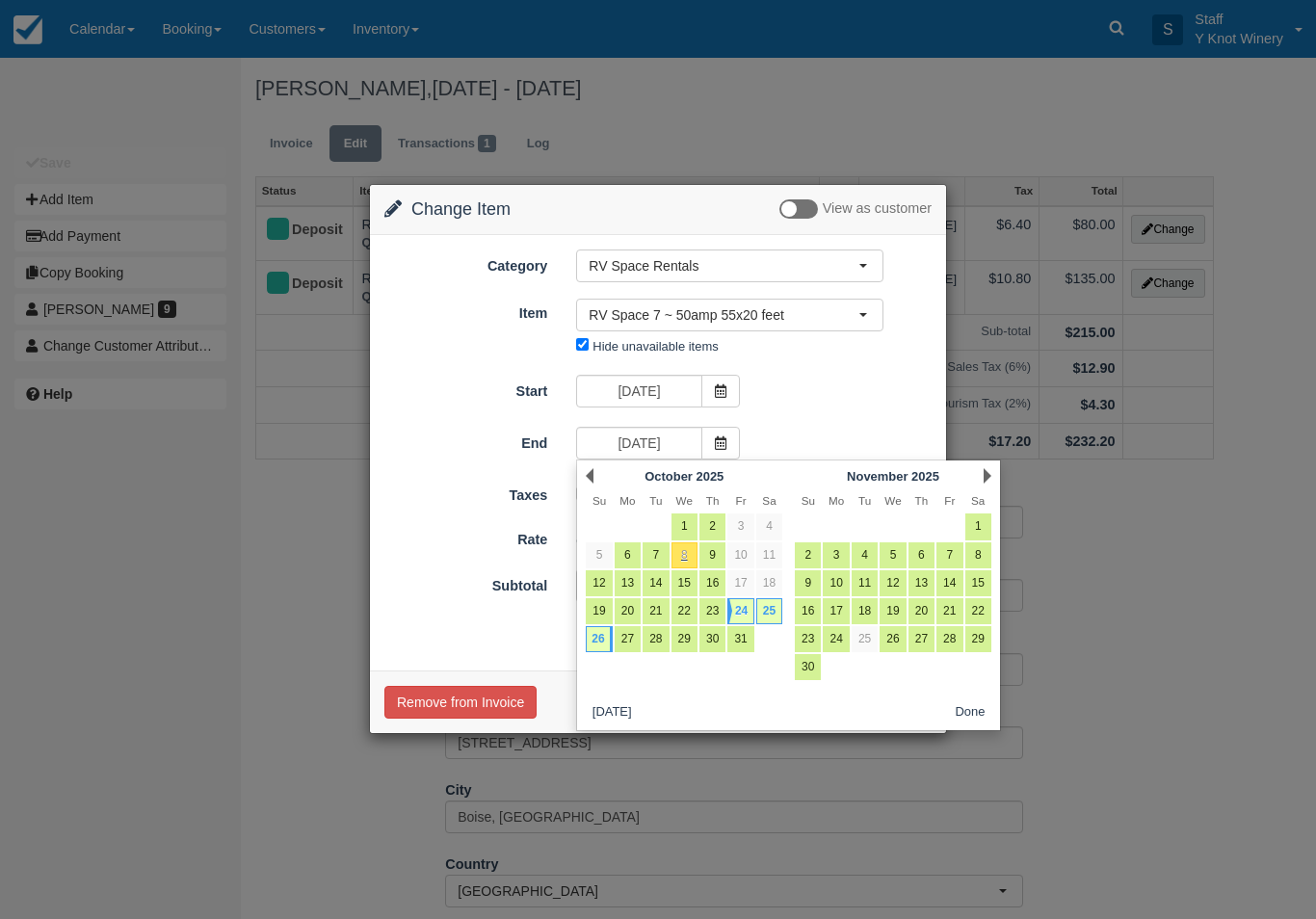
click at [767, 610] on link "25" at bounding box center [769, 611] width 26 height 26
type input "[DATE]"
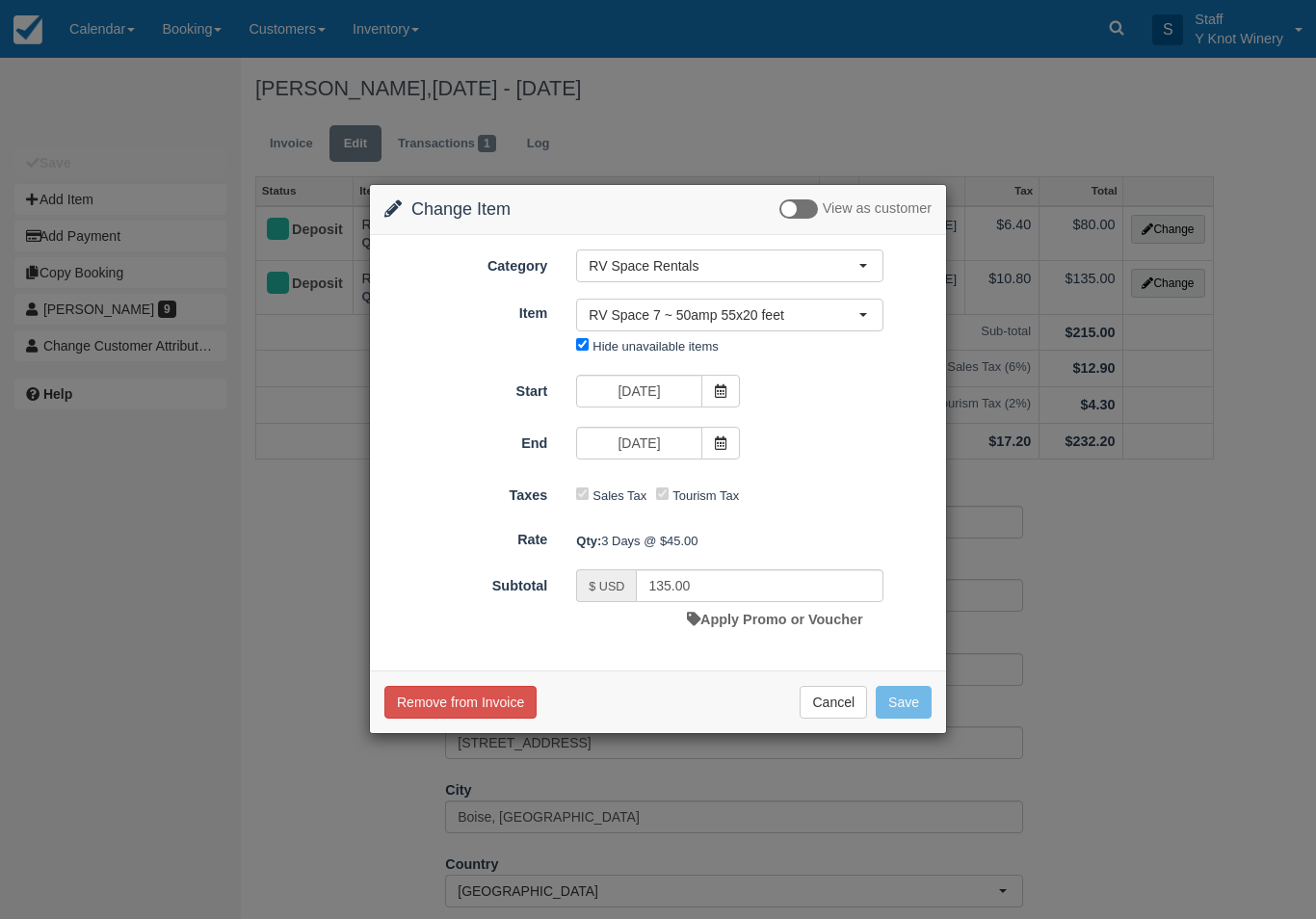
type input "90.00"
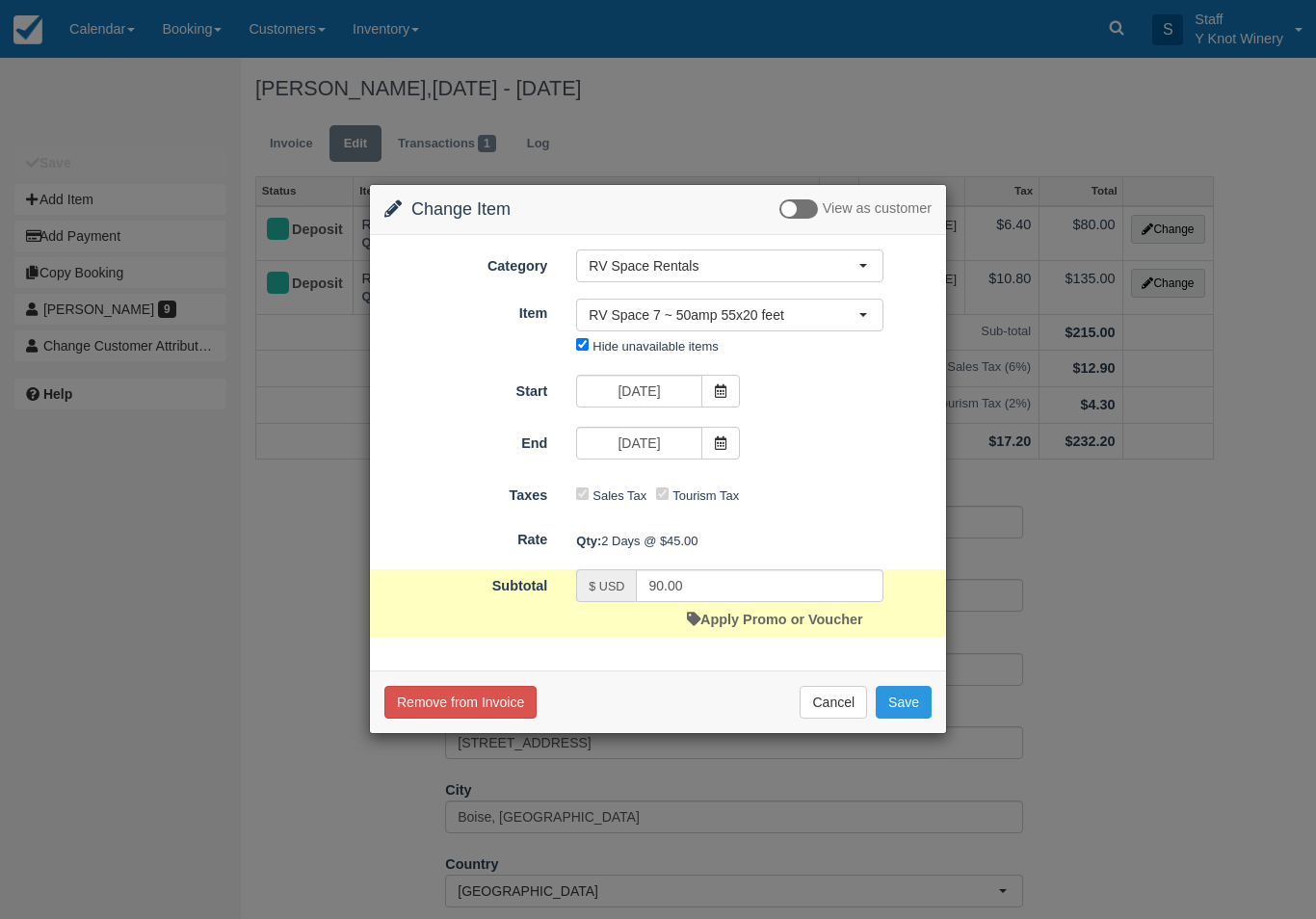
click at [905, 707] on button "Save" at bounding box center [903, 703] width 56 height 33
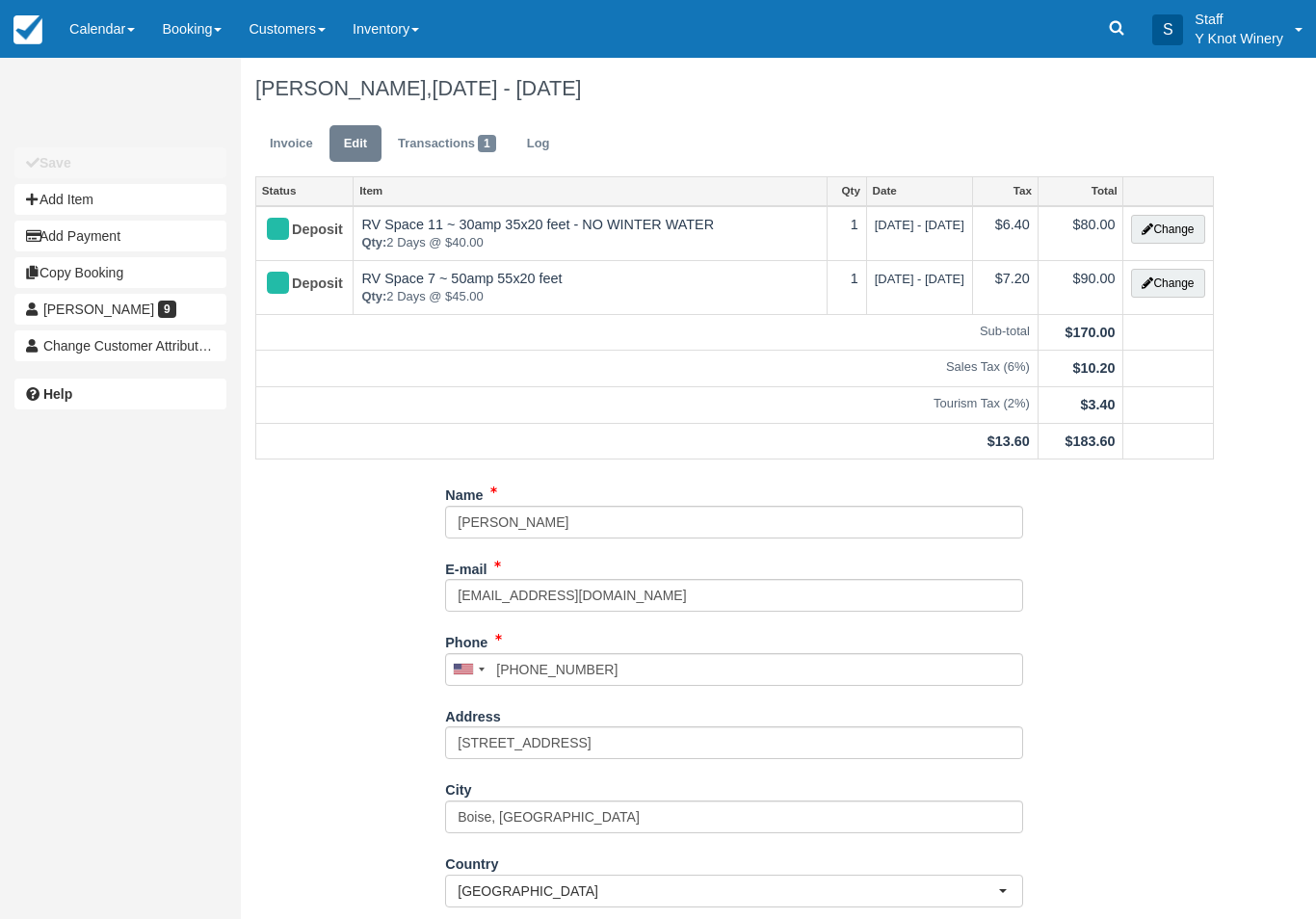
click at [281, 142] on link "Invoice" at bounding box center [291, 144] width 72 height 38
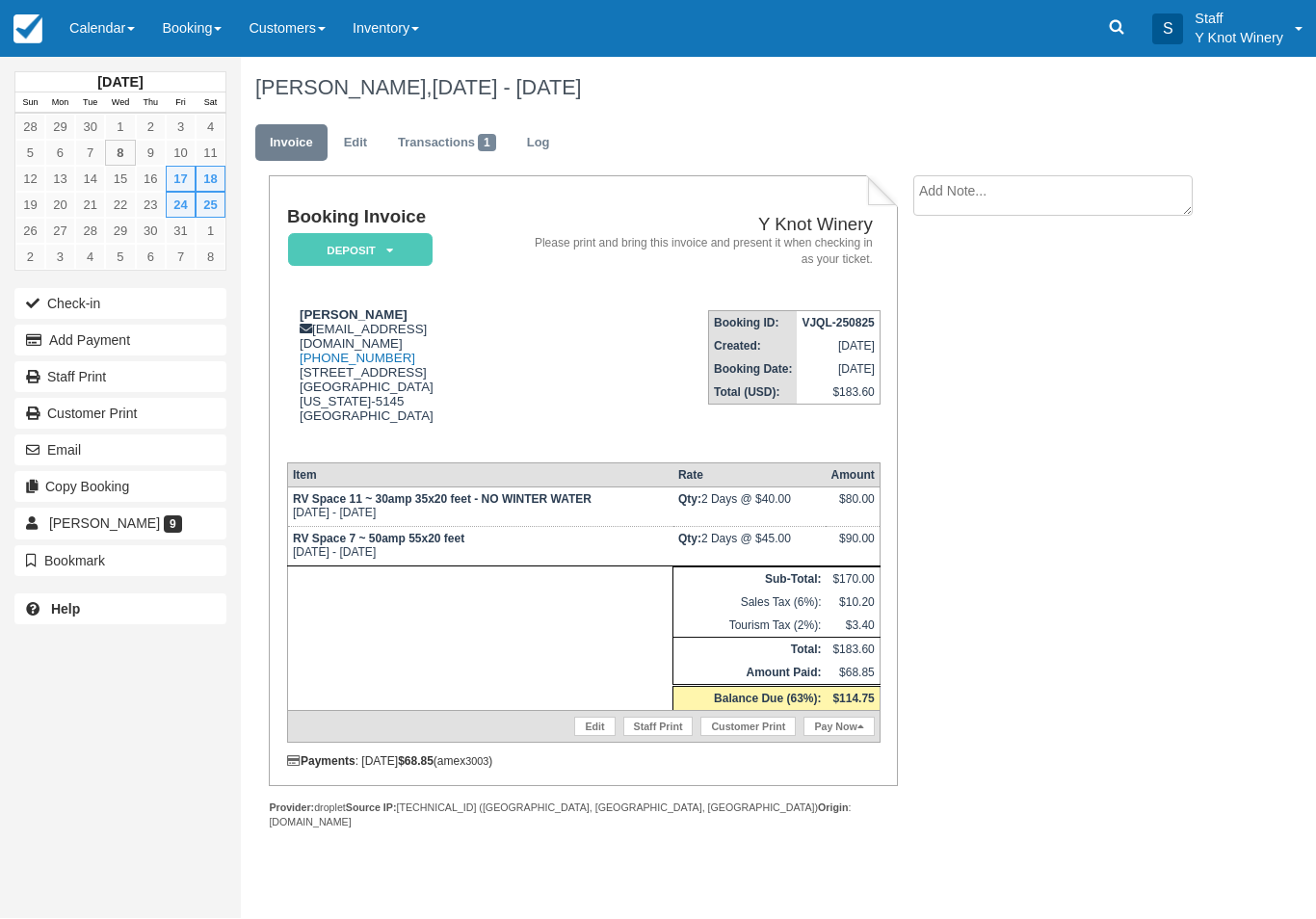
click at [165, 450] on button "Email" at bounding box center [121, 451] width 212 height 31
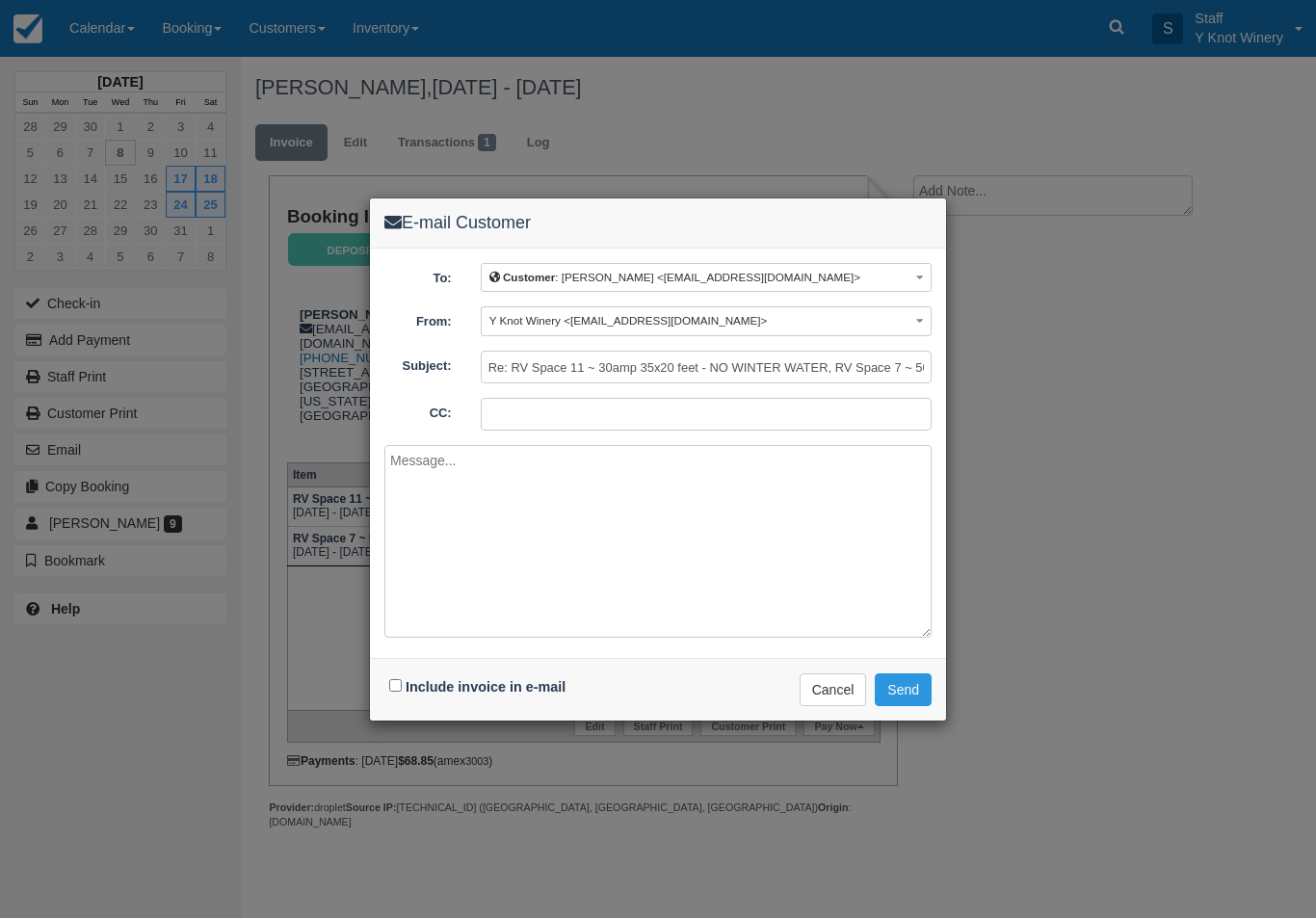
click at [391, 690] on input "Include invoice in e-mail" at bounding box center [395, 686] width 13 height 13
checkbox input "true"
click at [908, 685] on button "Send" at bounding box center [903, 691] width 56 height 33
